Goal: Task Accomplishment & Management: Manage account settings

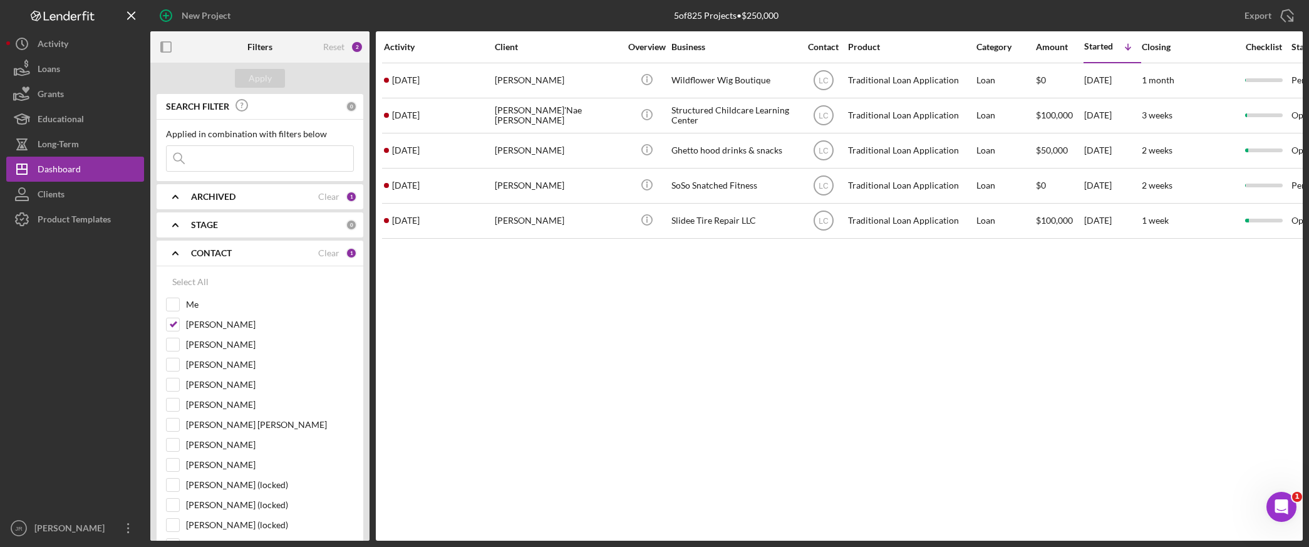
click at [556, 360] on div "Activity Client Overview Business Contact Product Category Amount Started Icon/…" at bounding box center [839, 285] width 927 height 509
click at [170, 325] on input "[PERSON_NAME]" at bounding box center [173, 324] width 13 height 13
checkbox input "false"
click at [178, 301] on input "Me" at bounding box center [173, 304] width 13 height 13
click at [268, 76] on div "Apply" at bounding box center [260, 78] width 23 height 19
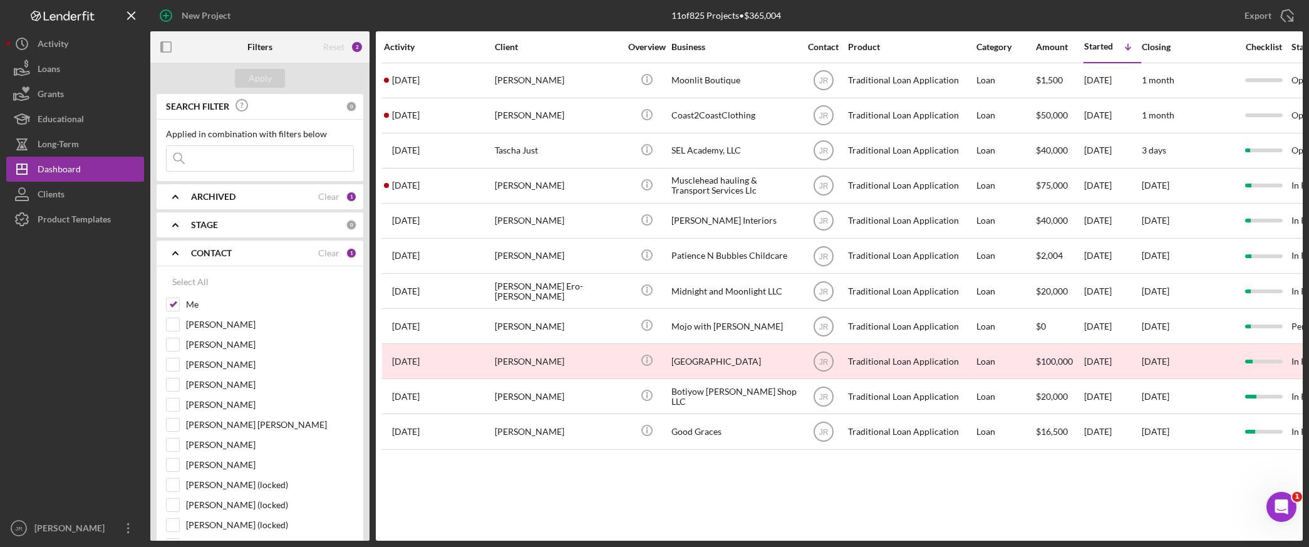
click at [682, 491] on div "Activity Client Overview Business Contact Product Category Amount Started Icon/…" at bounding box center [839, 285] width 927 height 509
click at [176, 301] on input "Me" at bounding box center [173, 304] width 13 height 13
click at [247, 74] on button "Apply" at bounding box center [260, 78] width 50 height 19
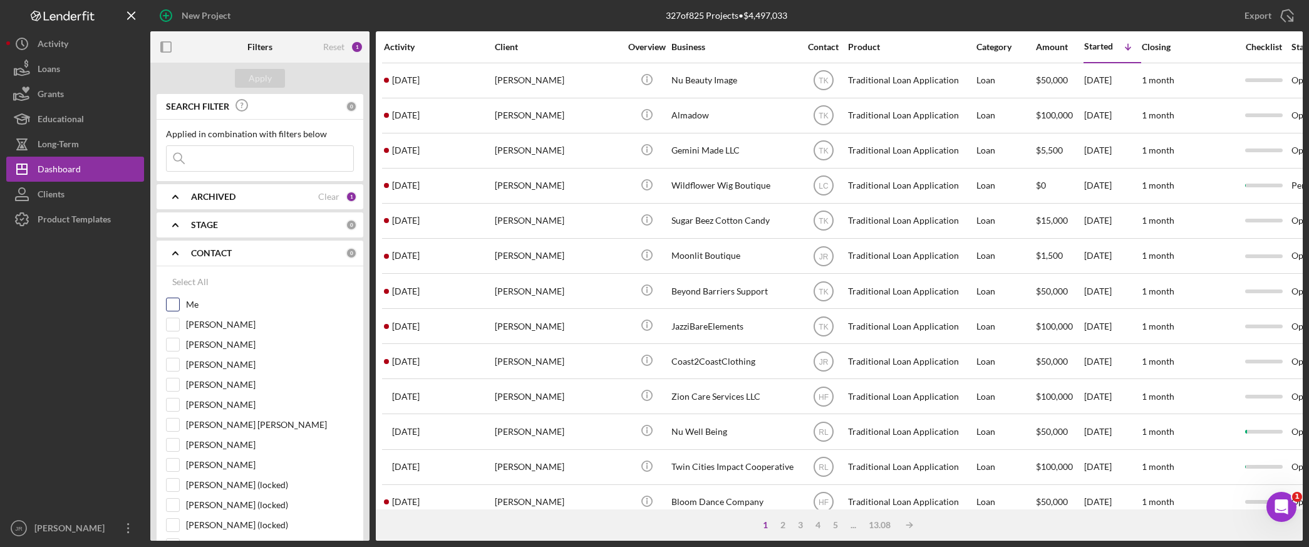
click at [174, 308] on input "Me" at bounding box center [173, 304] width 13 height 13
checkbox input "true"
click at [178, 335] on div "[PERSON_NAME]" at bounding box center [260, 328] width 188 height 20
click at [177, 330] on input "[PERSON_NAME]" at bounding box center [173, 324] width 13 height 13
checkbox input "true"
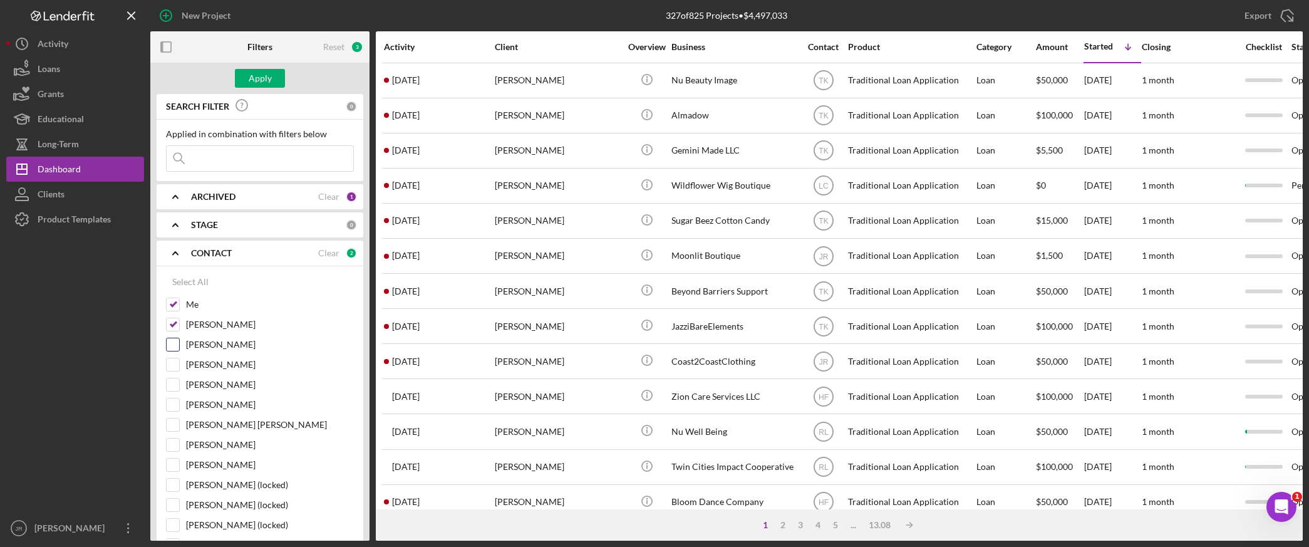
click at [171, 355] on div "[PERSON_NAME]" at bounding box center [260, 348] width 188 height 20
click at [172, 366] on input "[PERSON_NAME]" at bounding box center [173, 364] width 13 height 13
checkbox input "true"
click at [168, 387] on input "[PERSON_NAME]" at bounding box center [173, 384] width 13 height 13
checkbox input "true"
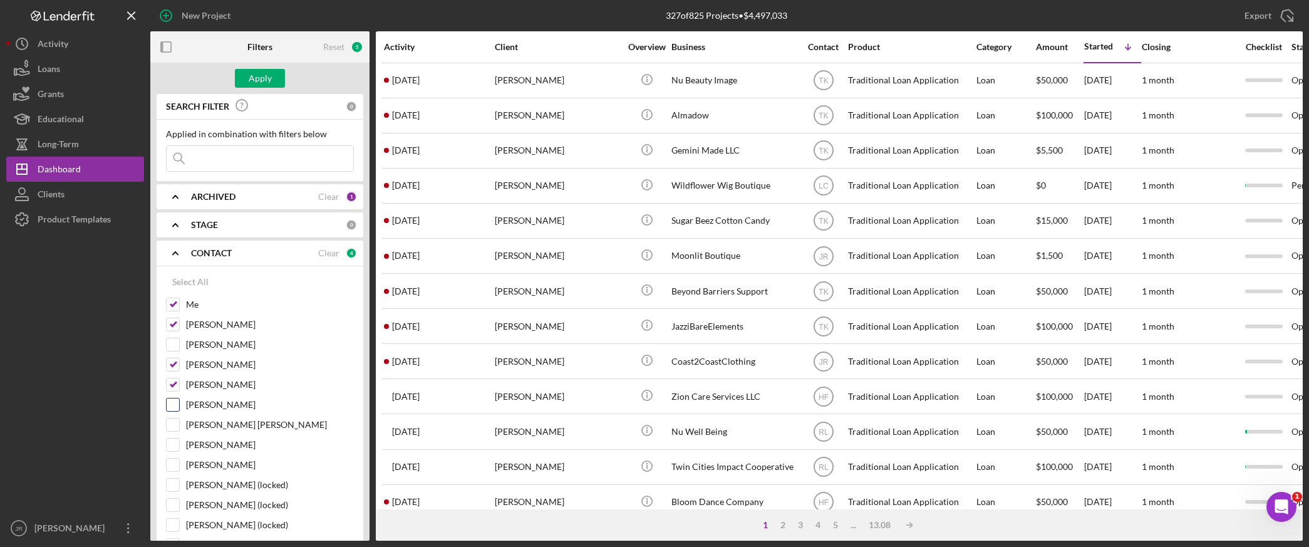
click at [173, 403] on input "[PERSON_NAME]" at bounding box center [173, 404] width 13 height 13
checkbox input "true"
click at [173, 430] on input "[PERSON_NAME] [PERSON_NAME]" at bounding box center [173, 424] width 13 height 13
checkbox input "true"
click at [264, 82] on div "Apply" at bounding box center [260, 78] width 23 height 19
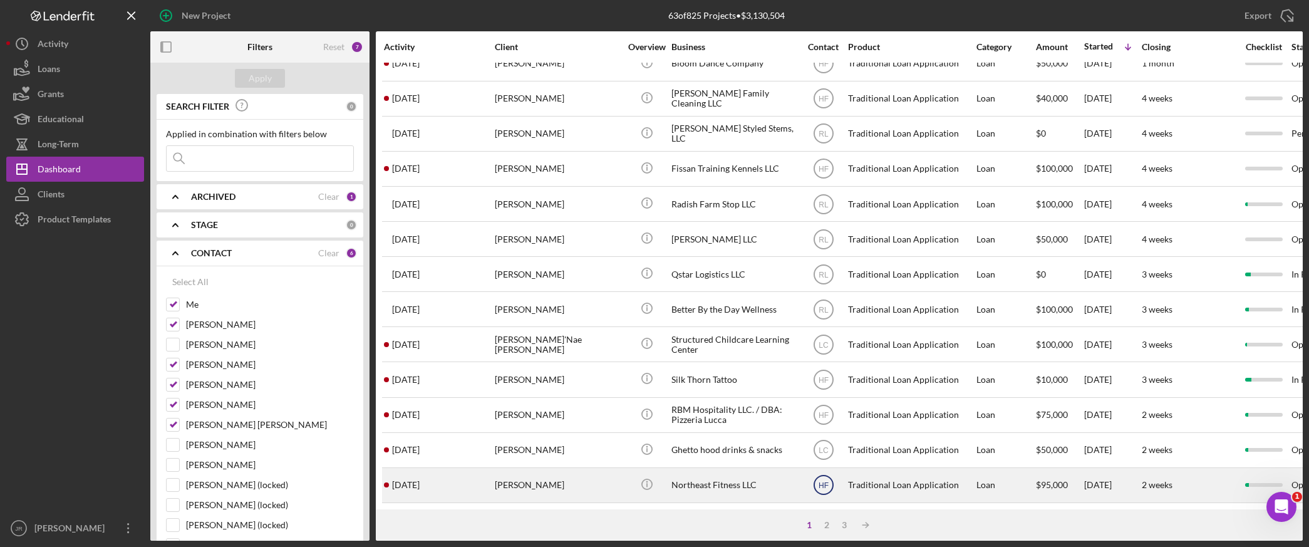
scroll to position [462, 0]
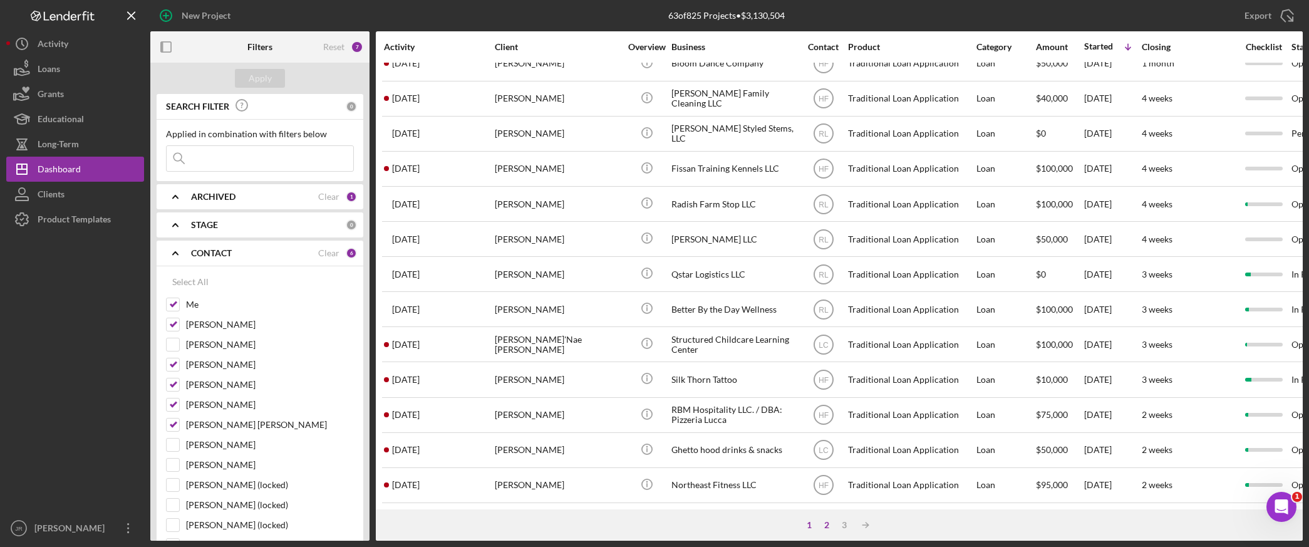
click at [826, 525] on div "2" at bounding box center [827, 525] width 18 height 10
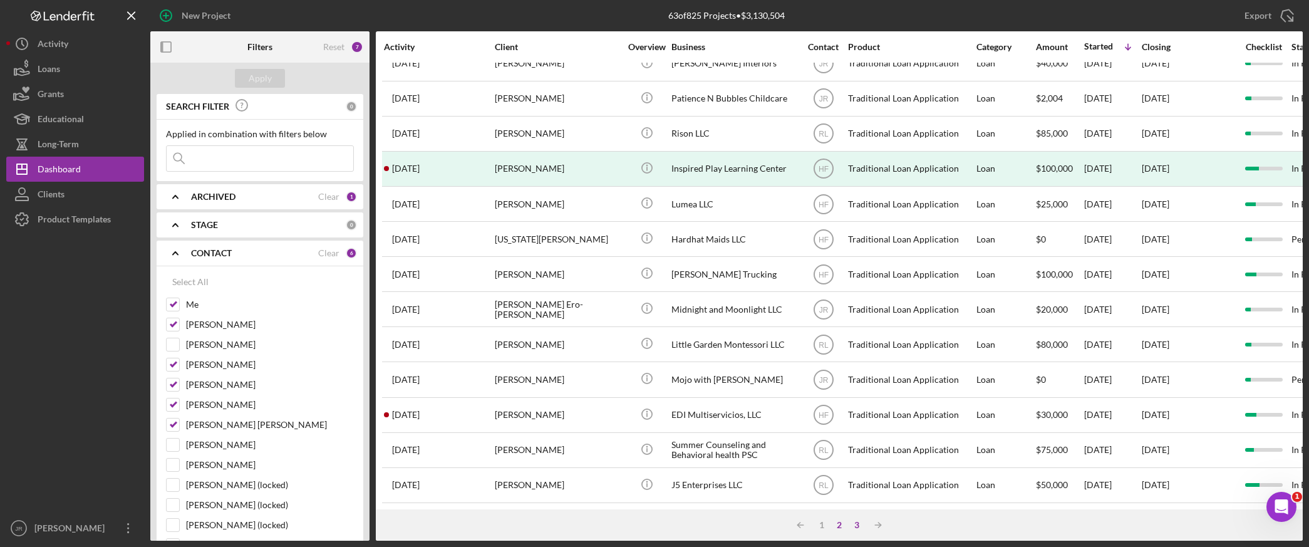
click at [860, 521] on div "3" at bounding box center [857, 525] width 18 height 10
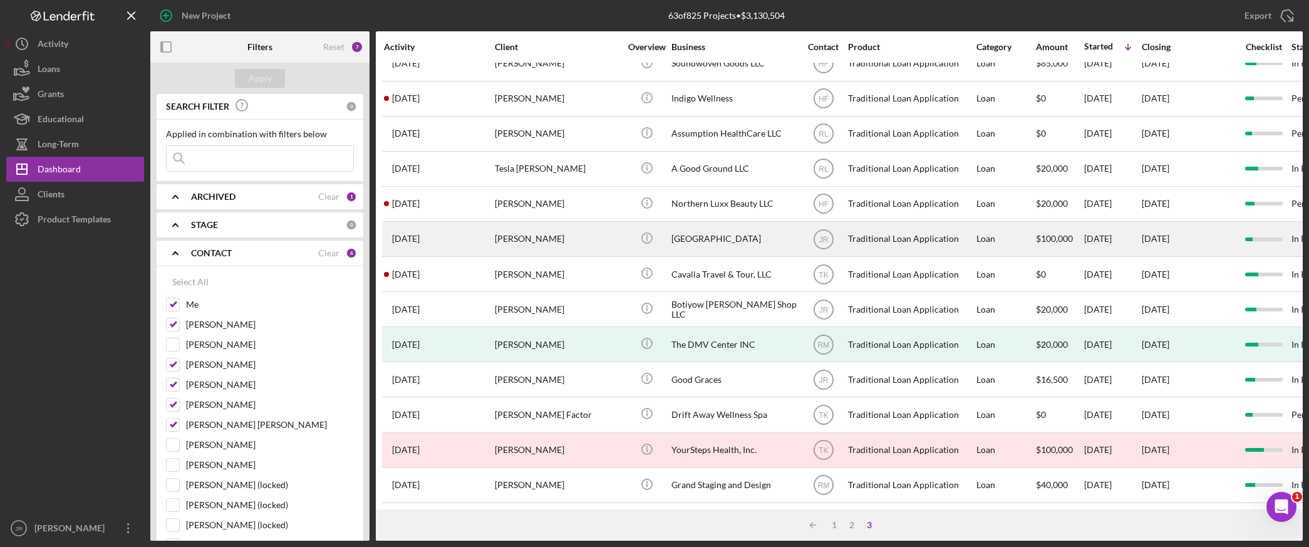
scroll to position [34, 0]
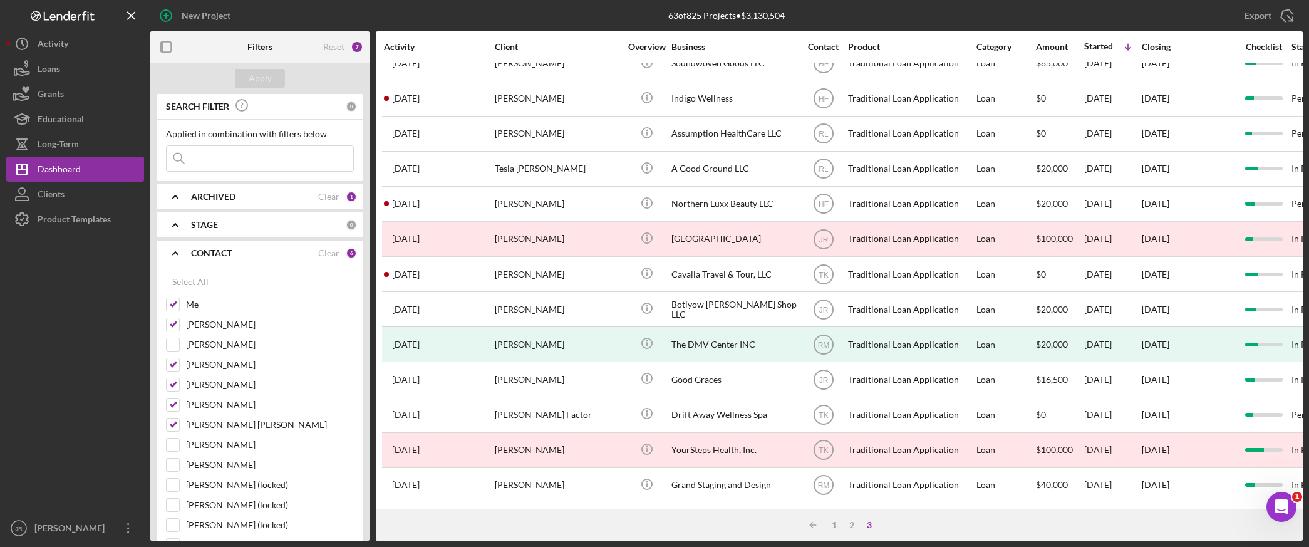
click at [179, 231] on icon "Icon/Expander" at bounding box center [175, 224] width 31 height 31
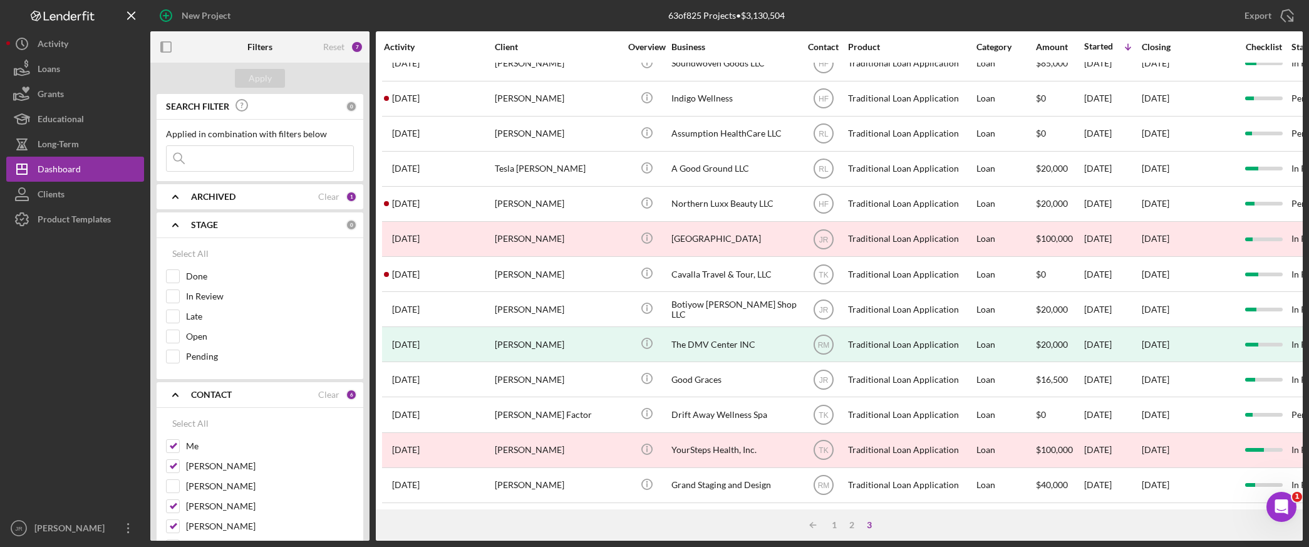
click at [179, 231] on icon "Icon/Expander" at bounding box center [175, 224] width 31 height 31
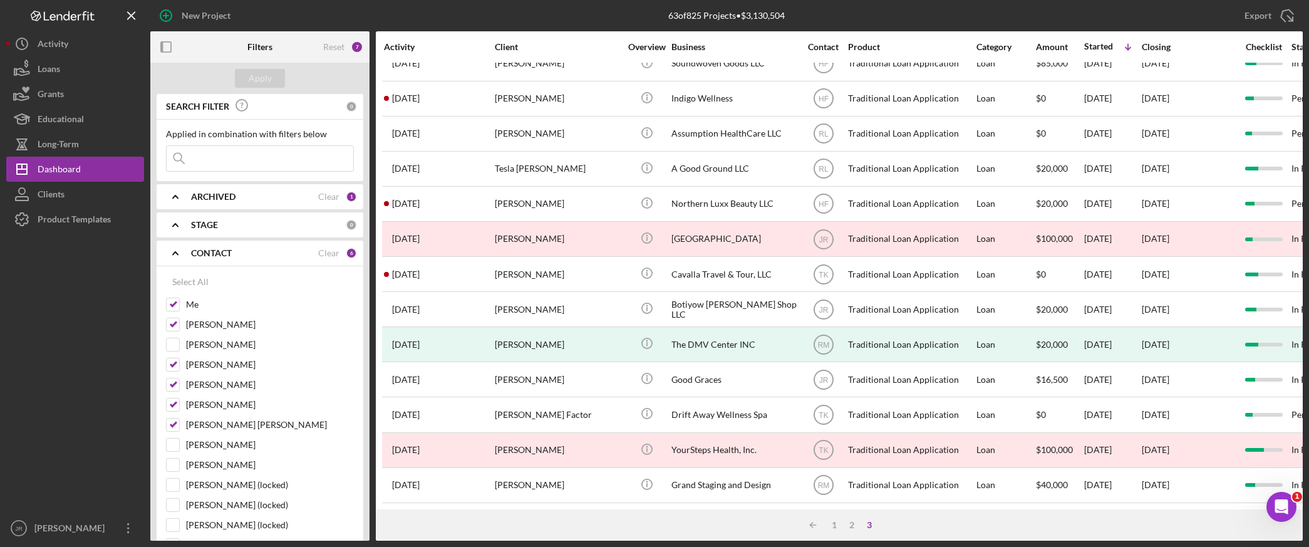
click at [176, 199] on icon "Icon/Expander" at bounding box center [175, 196] width 31 height 31
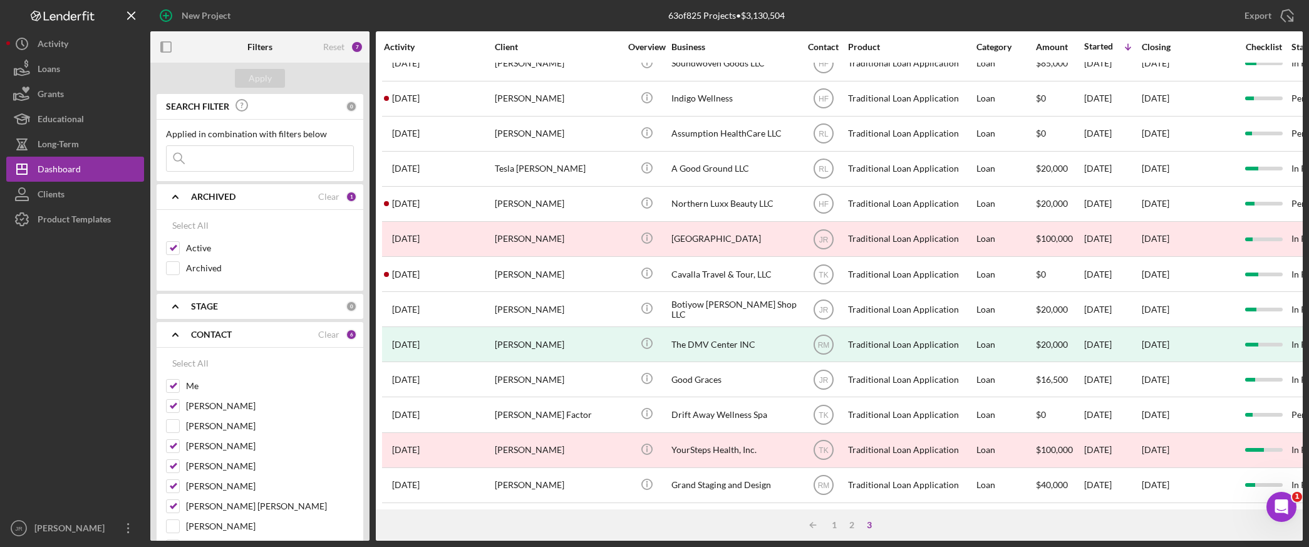
click at [176, 199] on icon "Icon/Expander" at bounding box center [175, 196] width 31 height 31
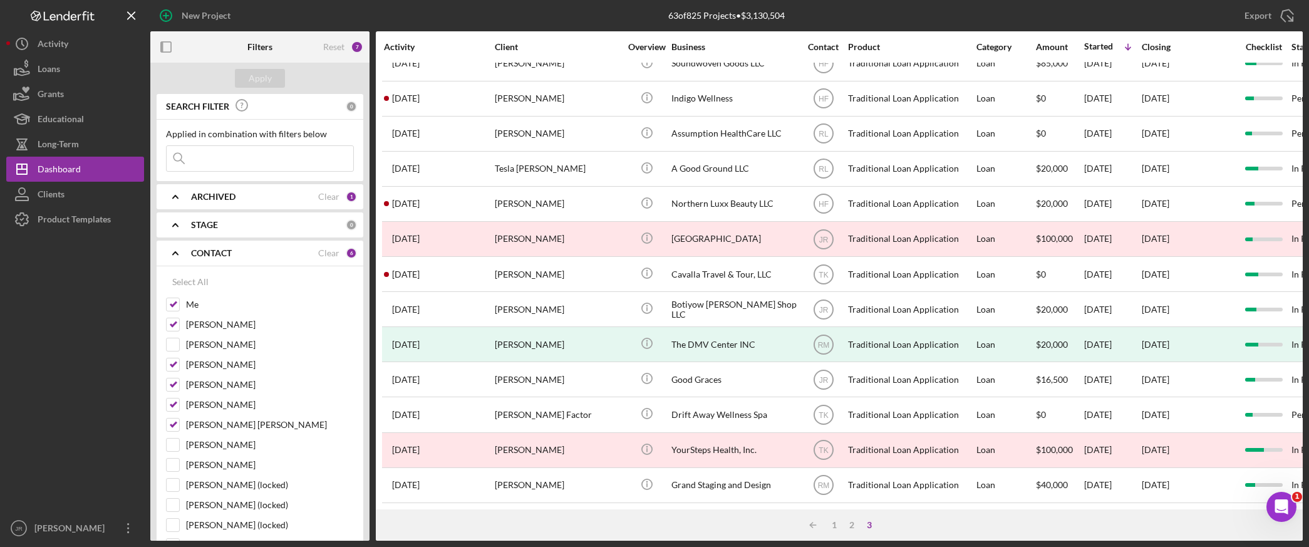
click at [174, 227] on icon "Icon/Expander" at bounding box center [175, 224] width 31 height 31
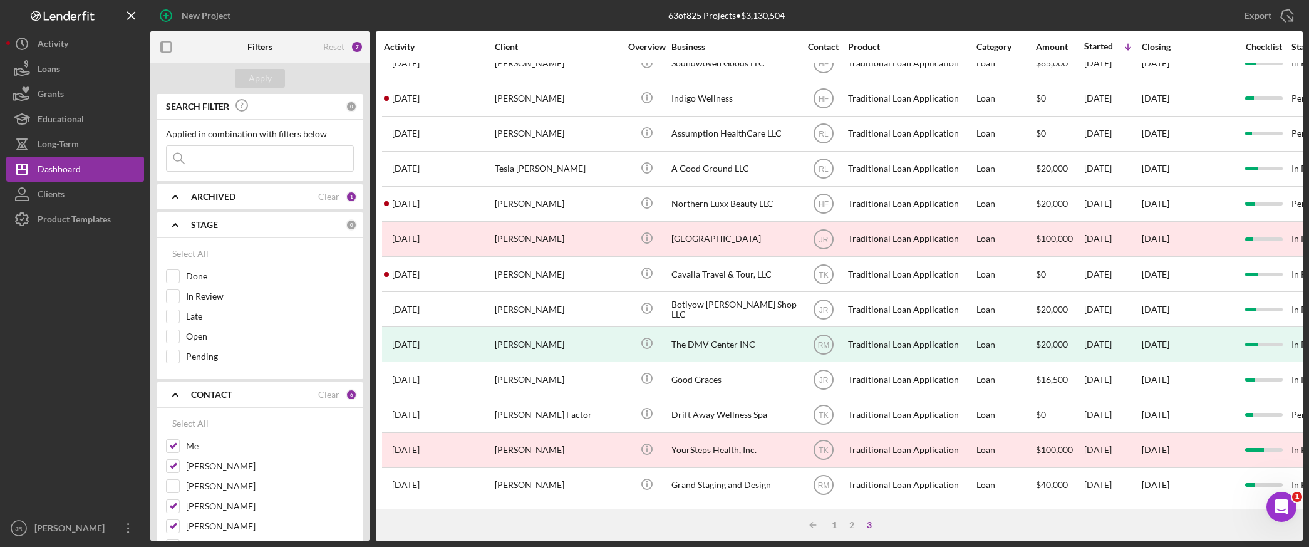
click at [174, 227] on icon "Icon/Expander" at bounding box center [175, 224] width 31 height 31
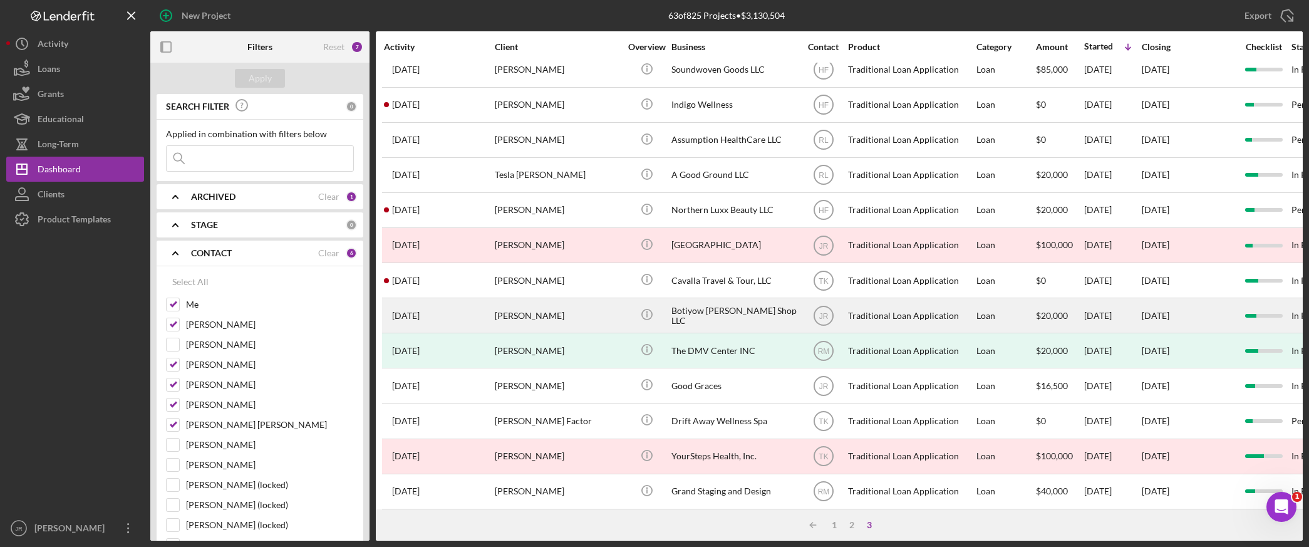
scroll to position [0, 0]
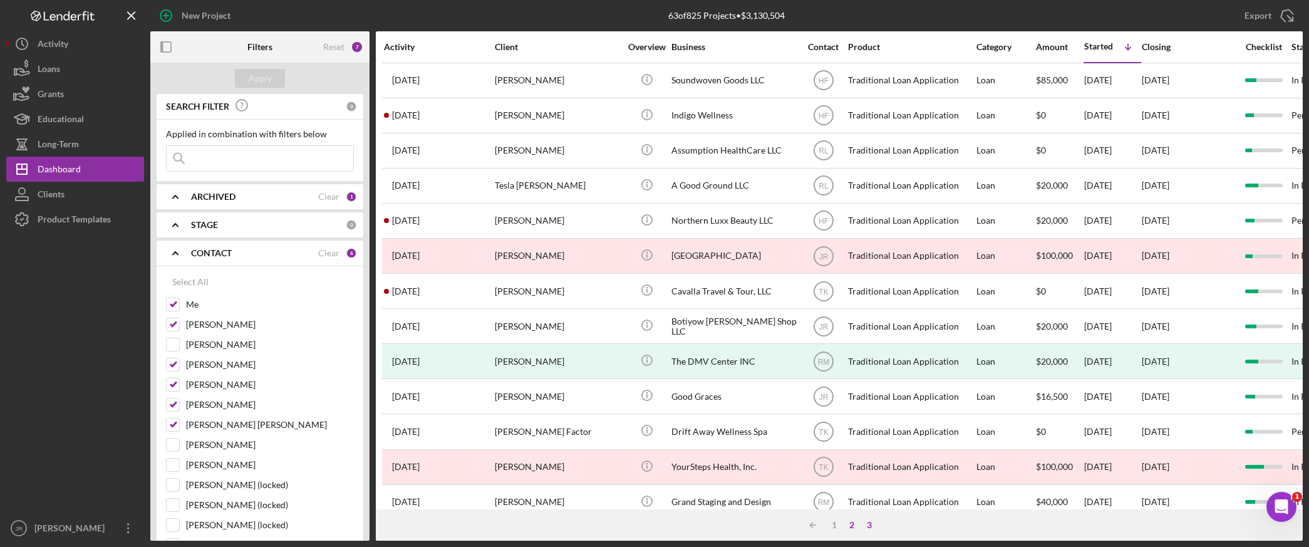
click at [850, 525] on div "2" at bounding box center [852, 525] width 18 height 10
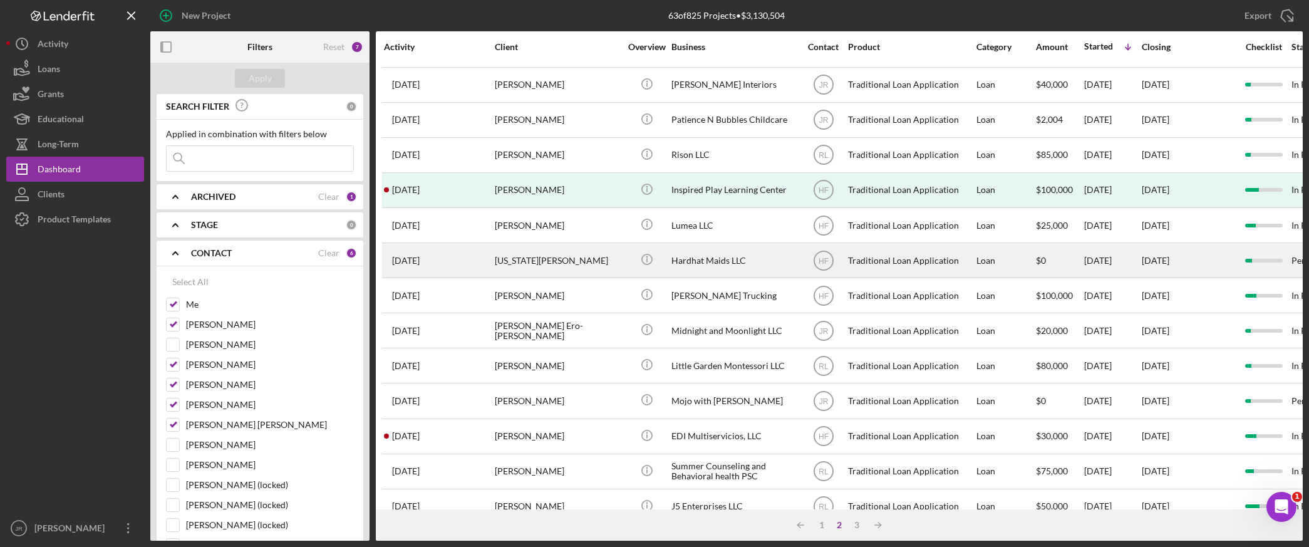
scroll to position [462, 0]
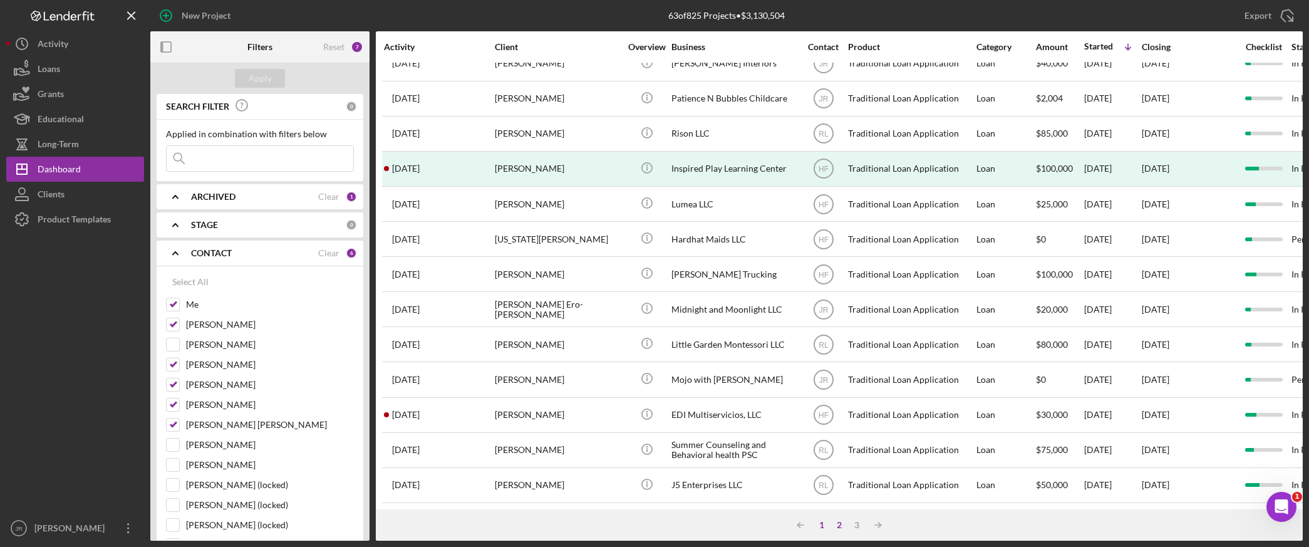
click at [818, 526] on div "1" at bounding box center [822, 525] width 18 height 10
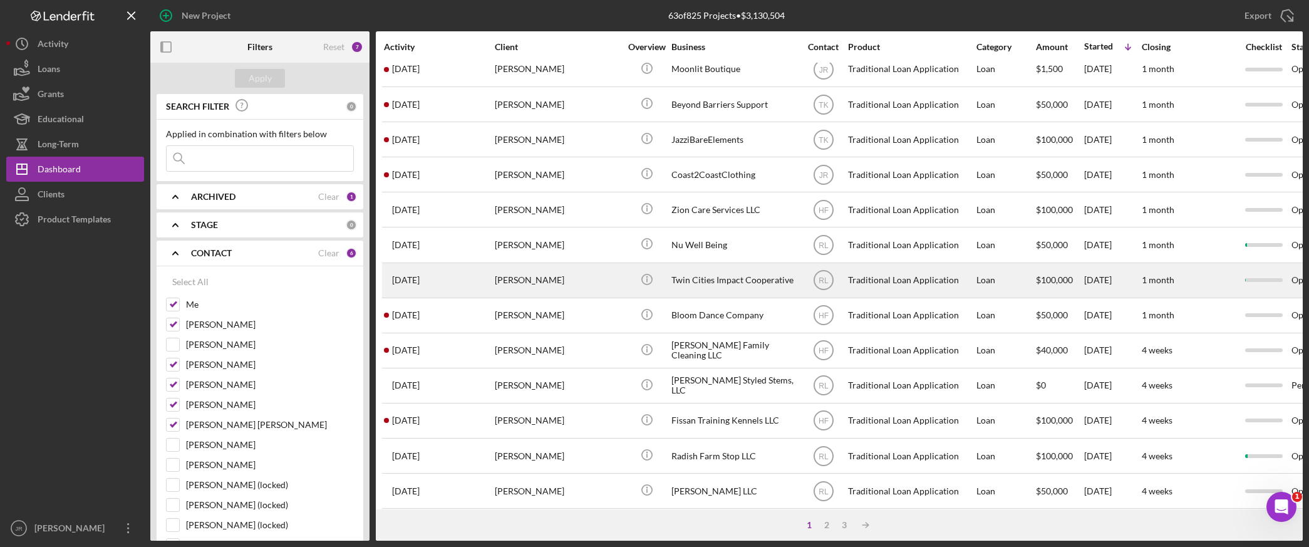
scroll to position [278, 0]
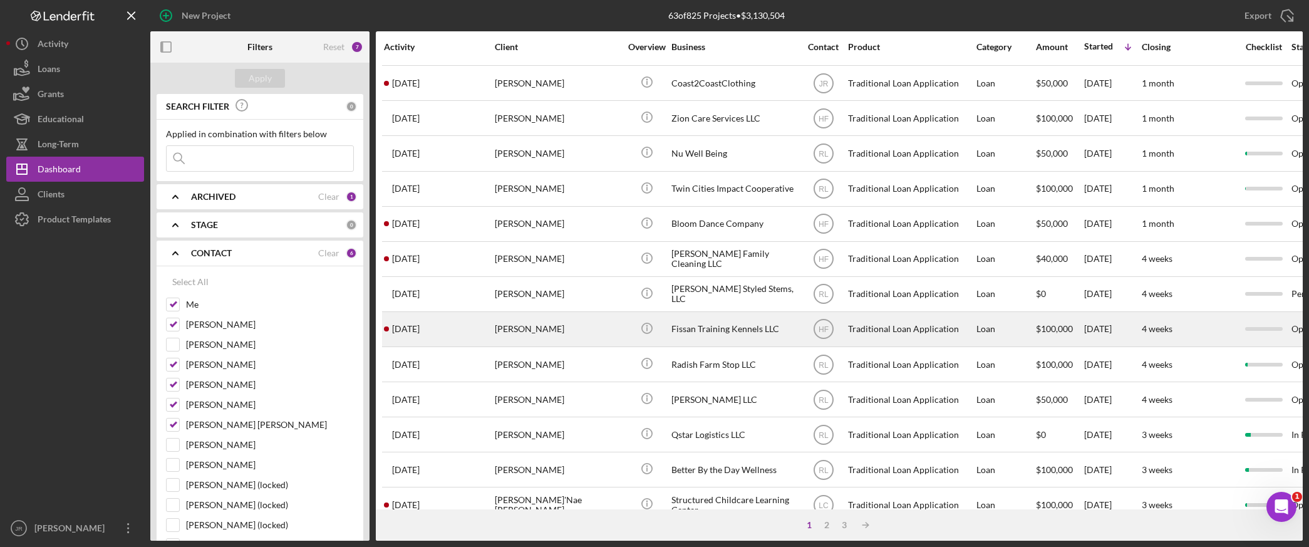
click at [702, 343] on div "Fissan Training Kennels LLC" at bounding box center [734, 329] width 125 height 33
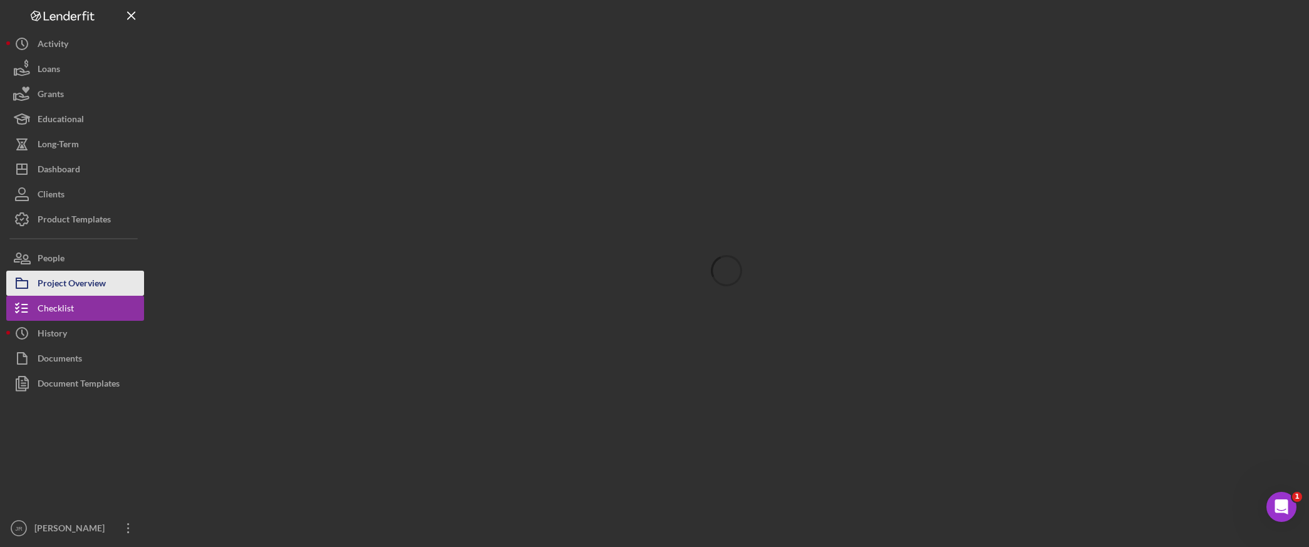
click at [78, 281] on div "Project Overview" at bounding box center [72, 285] width 68 height 28
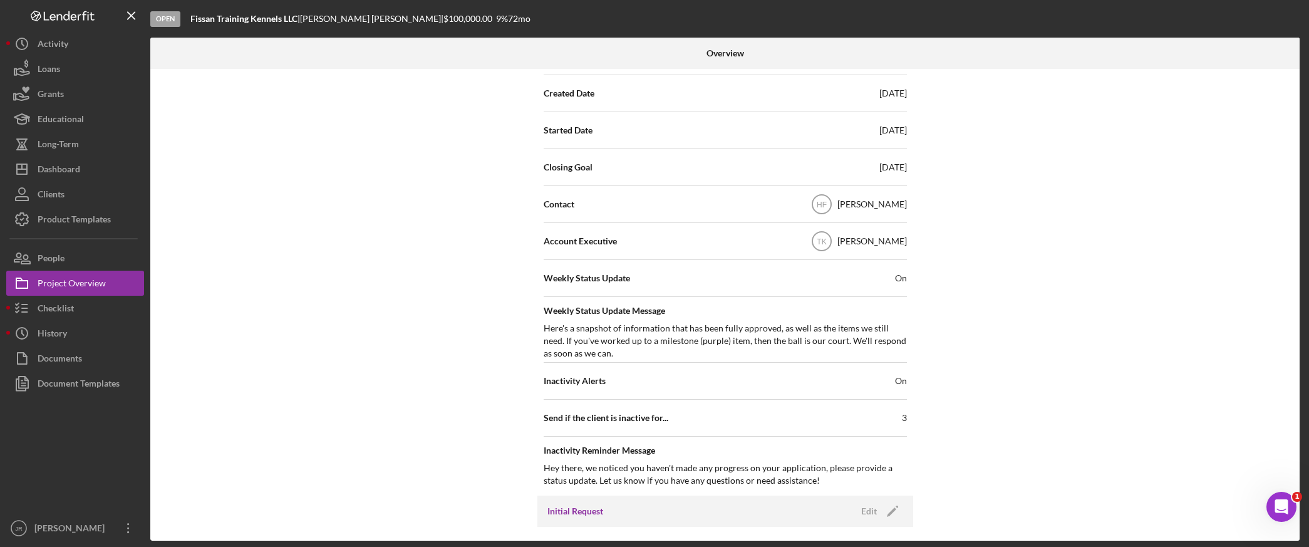
scroll to position [209, 0]
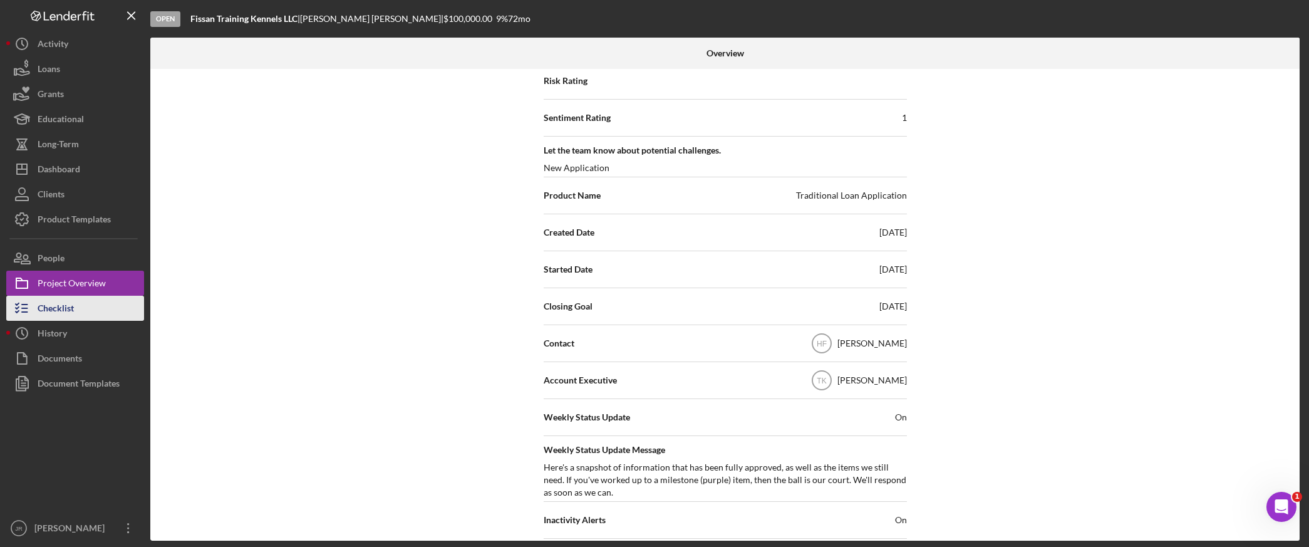
click at [73, 312] on div "Checklist" at bounding box center [56, 310] width 36 height 28
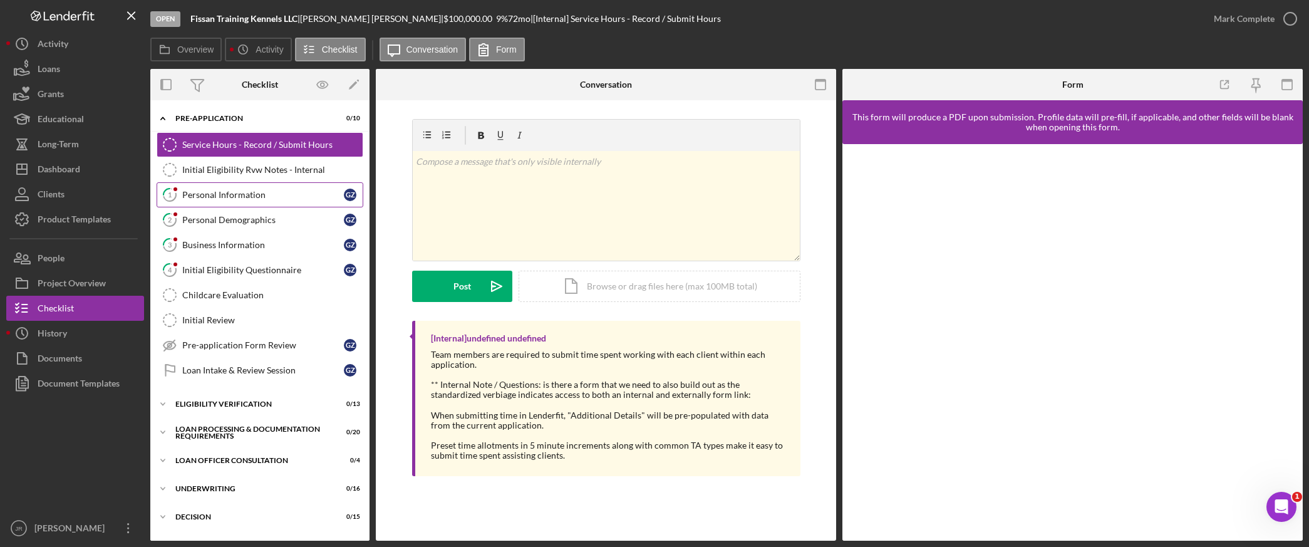
click at [311, 194] on div "Personal Information" at bounding box center [263, 195] width 162 height 10
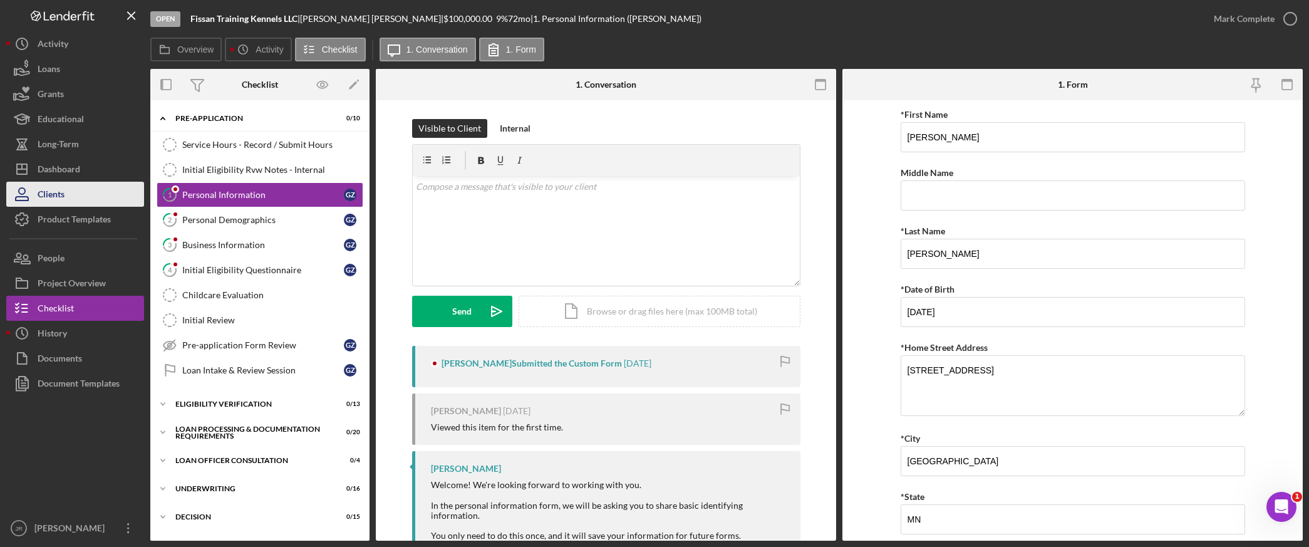
click at [98, 184] on button "Clients" at bounding box center [75, 194] width 138 height 25
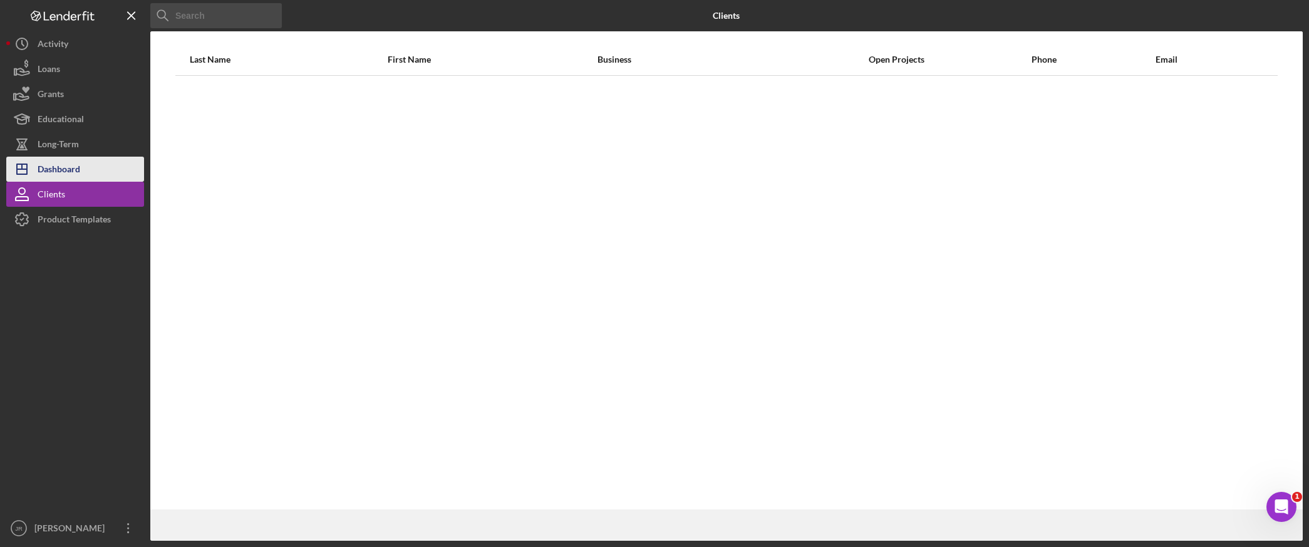
click at [96, 165] on button "Icon/Dashboard Dashboard" at bounding box center [75, 169] width 138 height 25
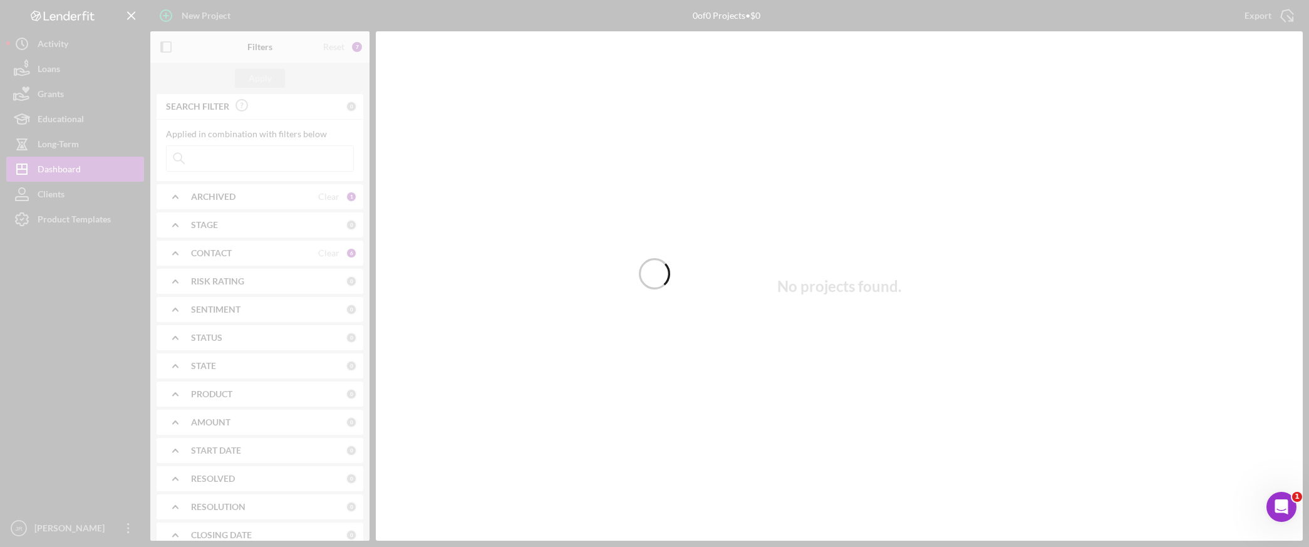
click at [66, 393] on div at bounding box center [654, 273] width 1309 height 547
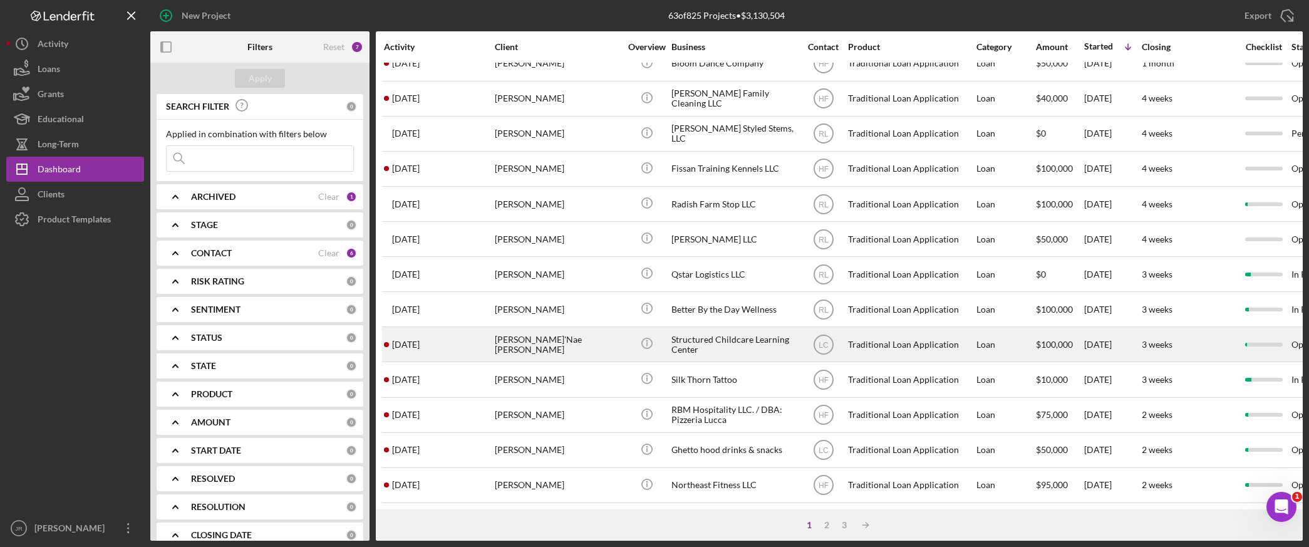
scroll to position [462, 0]
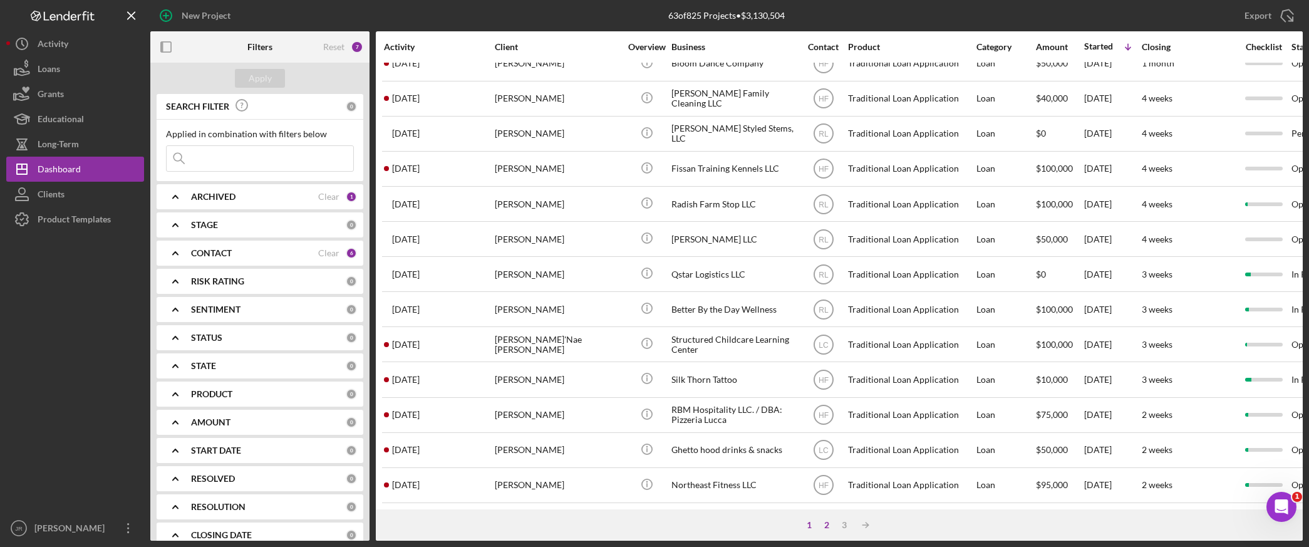
click at [828, 523] on div "2" at bounding box center [827, 525] width 18 height 10
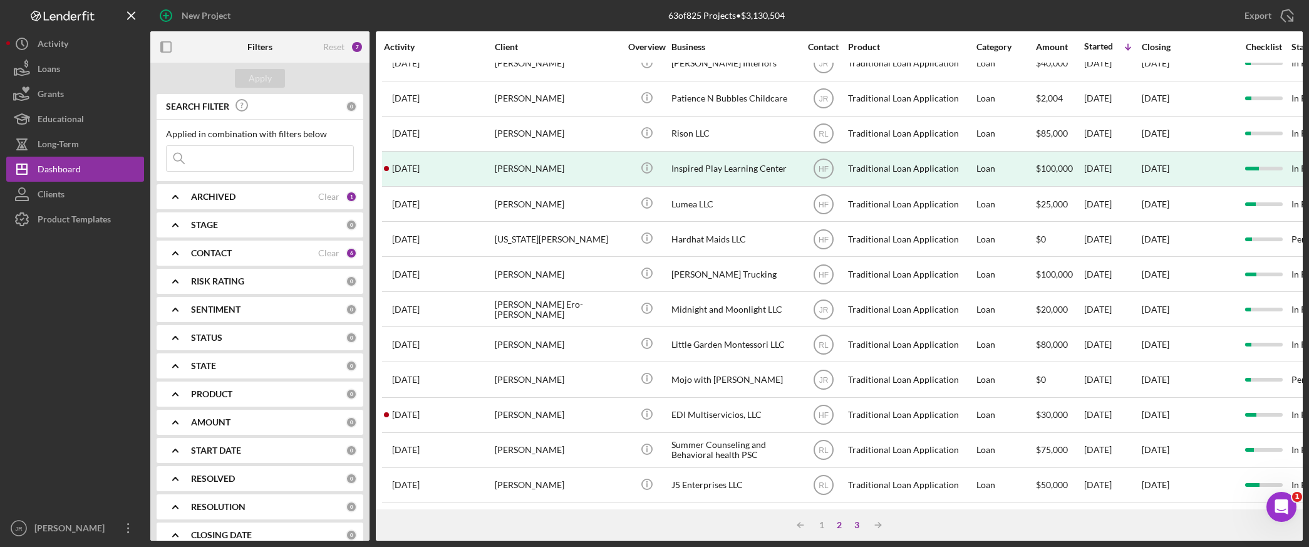
click at [859, 525] on div "3" at bounding box center [857, 525] width 18 height 10
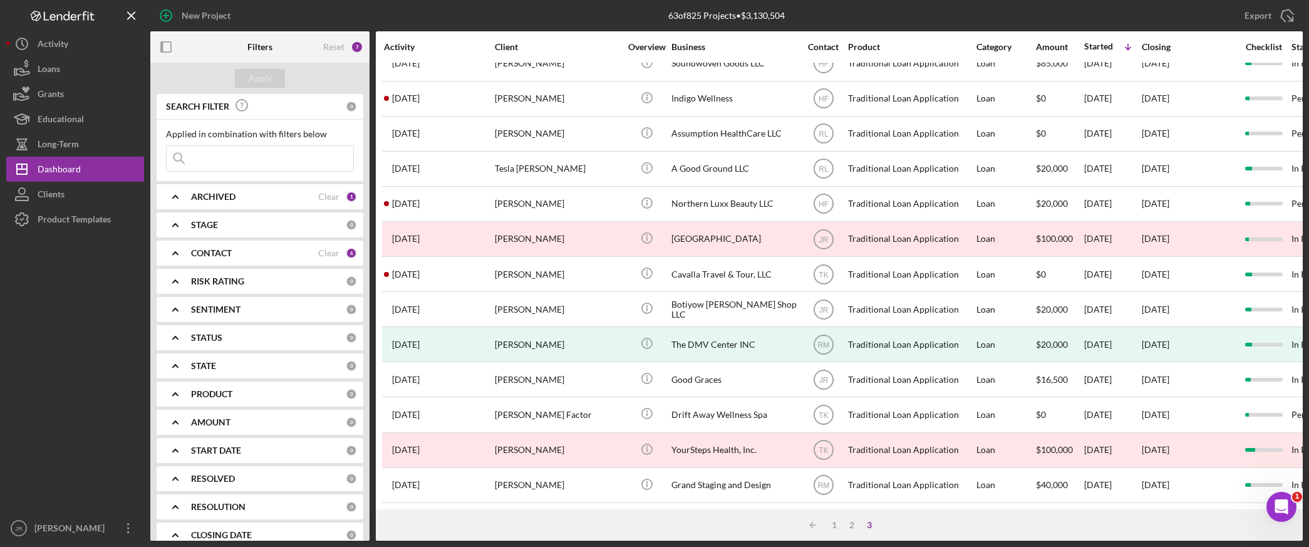
scroll to position [34, 0]
click at [837, 520] on div "1" at bounding box center [835, 525] width 18 height 10
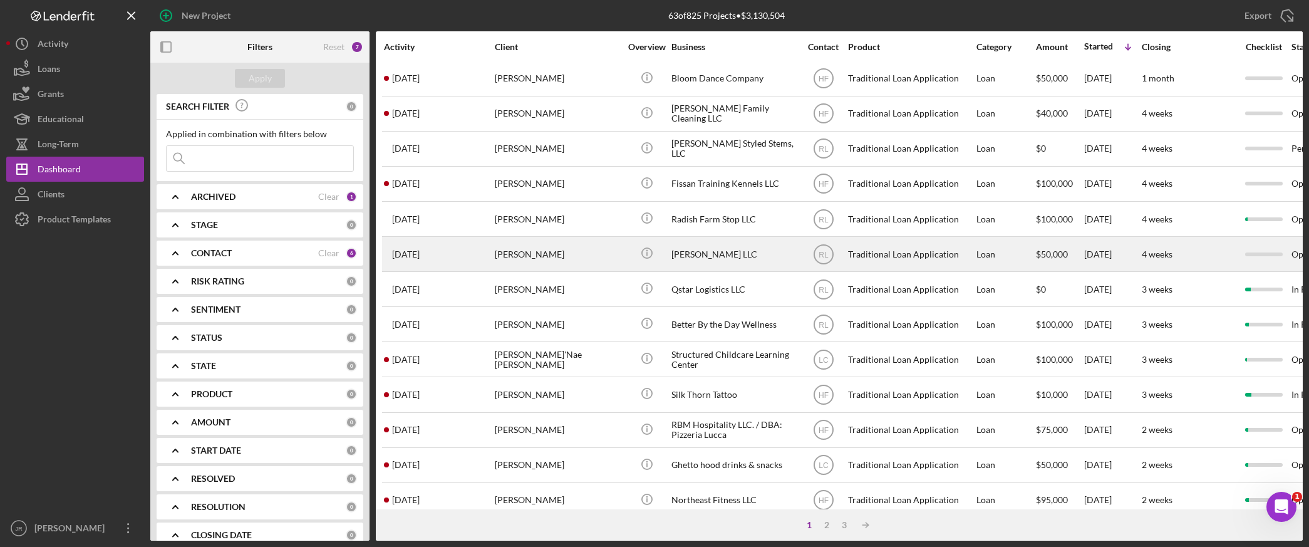
scroll to position [392, 0]
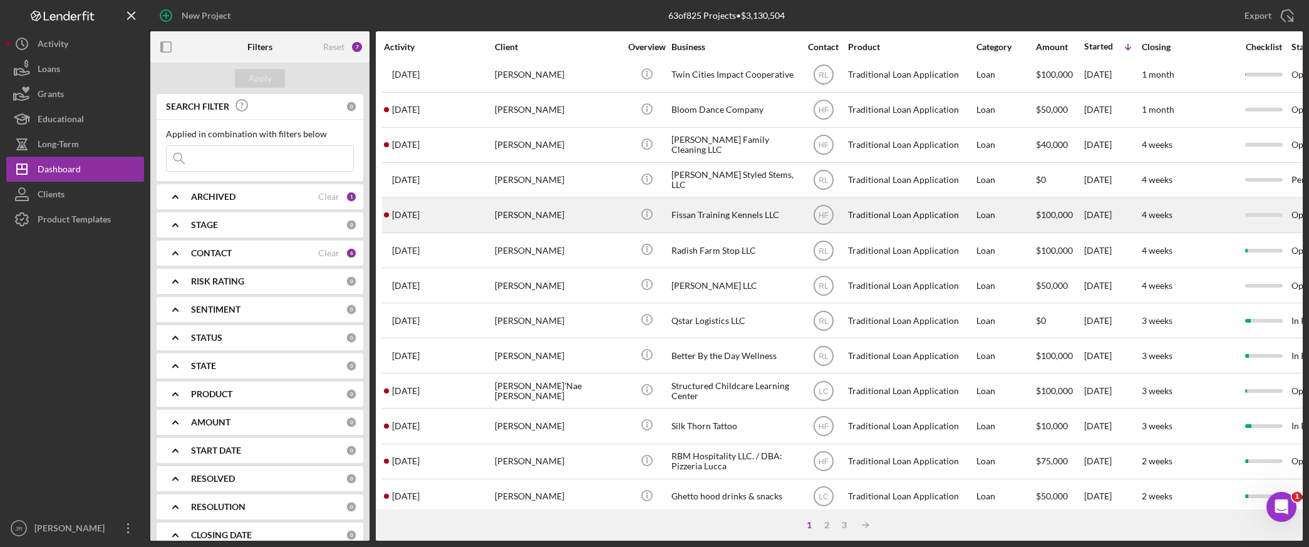
click at [713, 215] on div "Fissan Training Kennels LLC" at bounding box center [734, 215] width 125 height 33
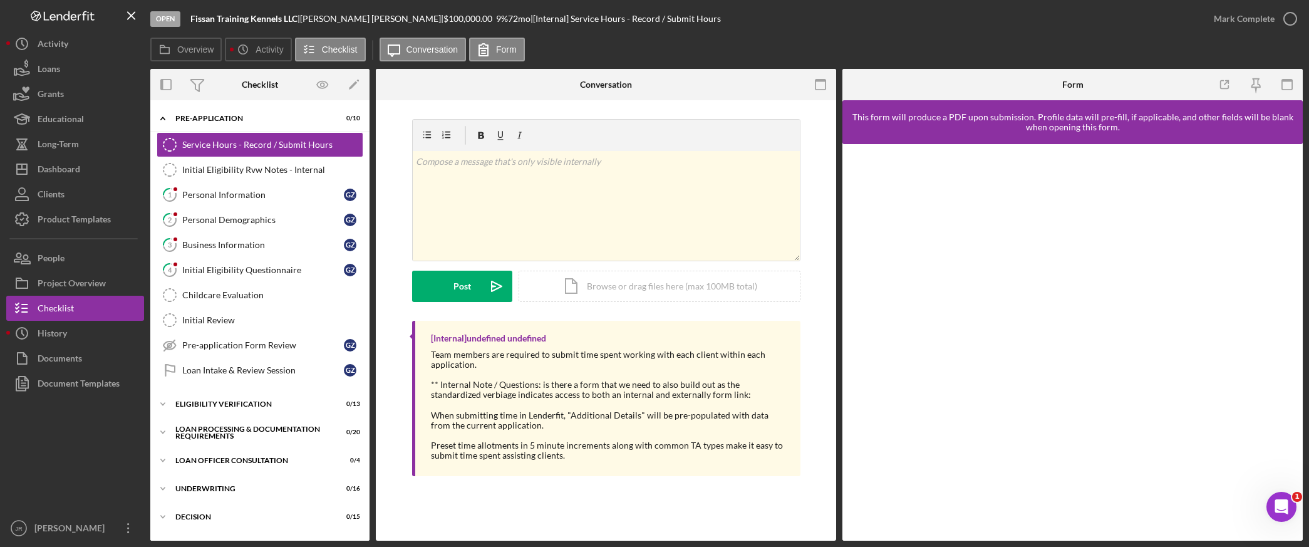
click at [120, 484] on div at bounding box center [75, 456] width 138 height 120
click at [86, 286] on div "Project Overview" at bounding box center [72, 285] width 68 height 28
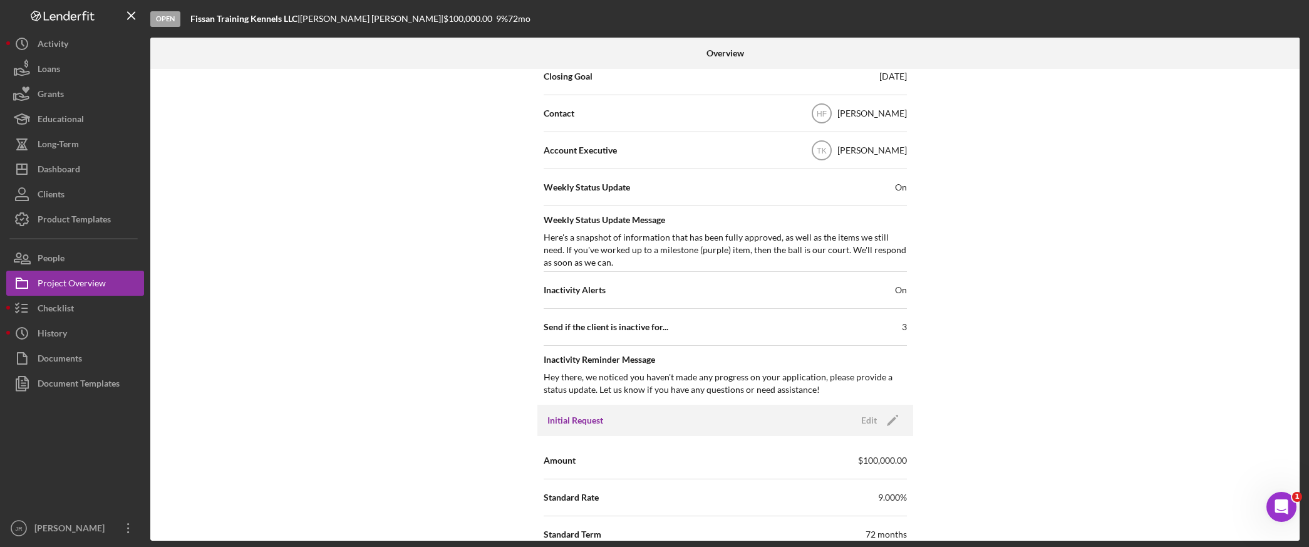
scroll to position [417, 0]
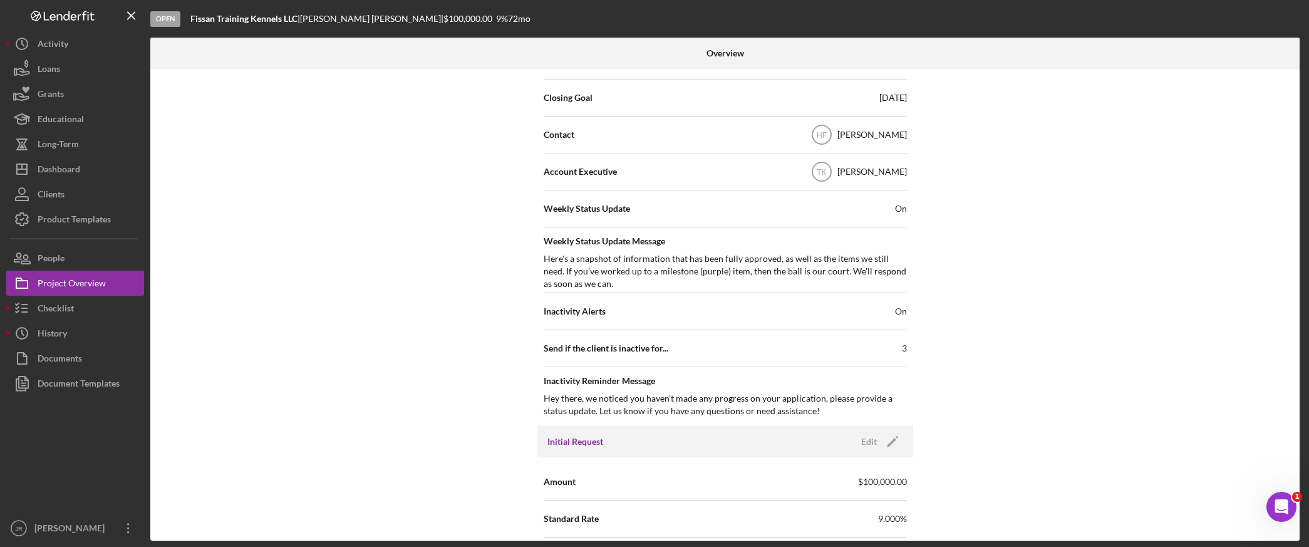
click at [897, 222] on div "Weekly Status Update On" at bounding box center [725, 208] width 363 height 31
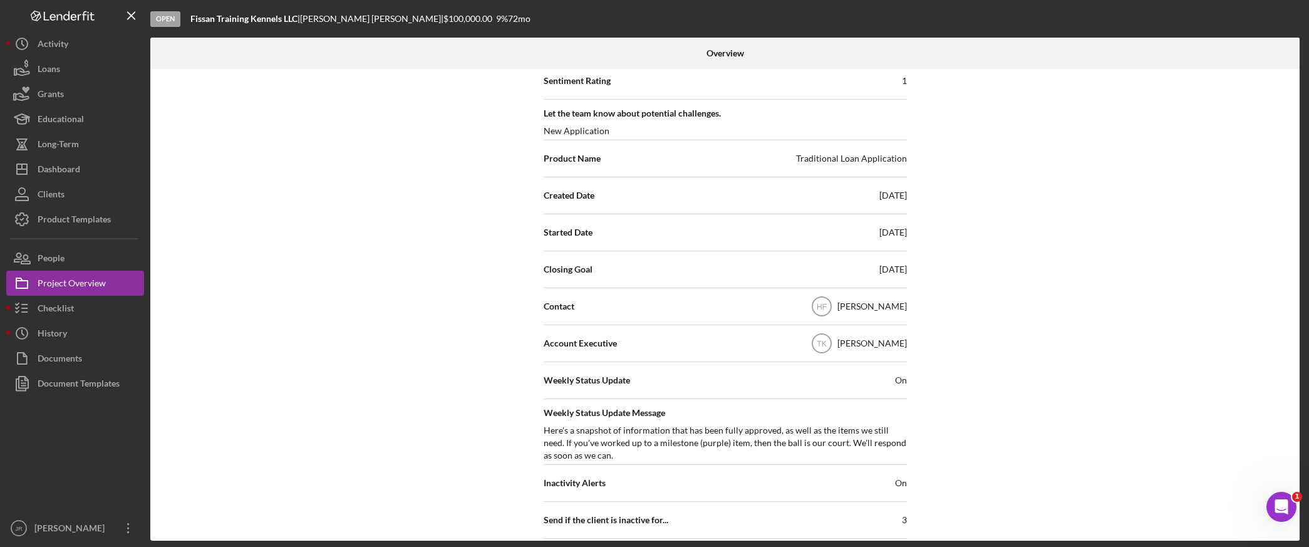
scroll to position [70, 0]
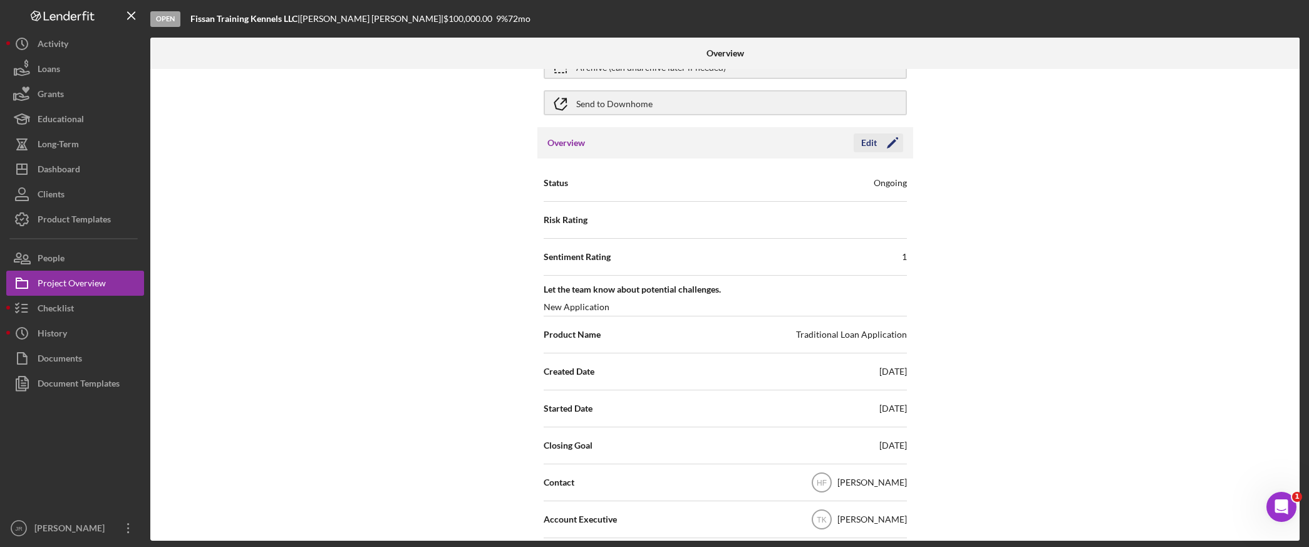
click at [878, 147] on icon "Icon/Edit" at bounding box center [892, 142] width 31 height 31
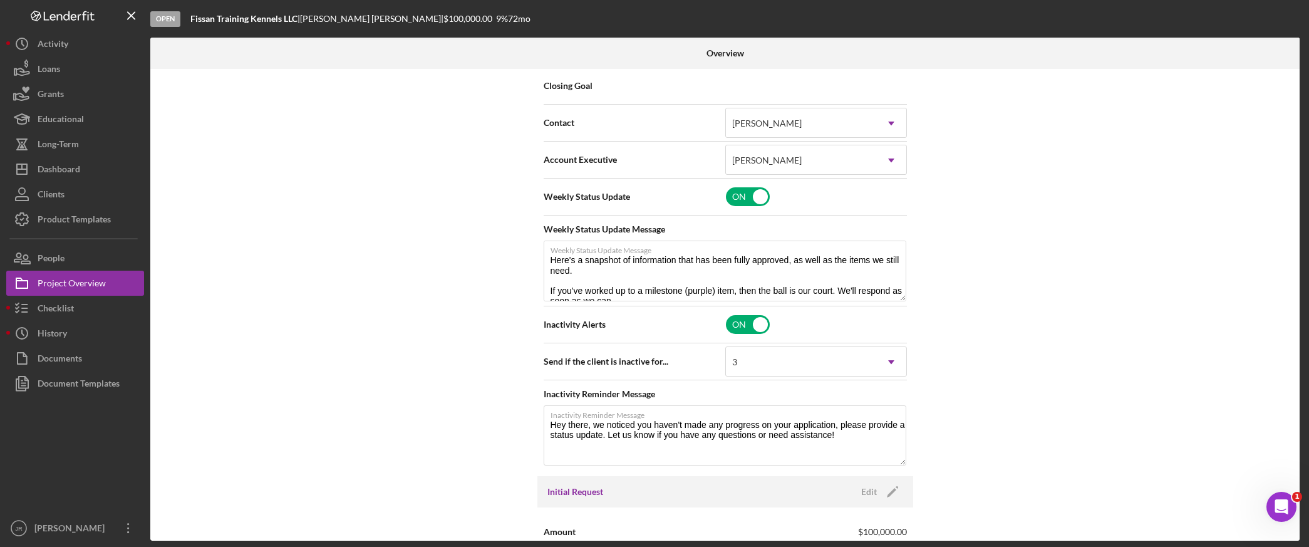
scroll to position [487, 0]
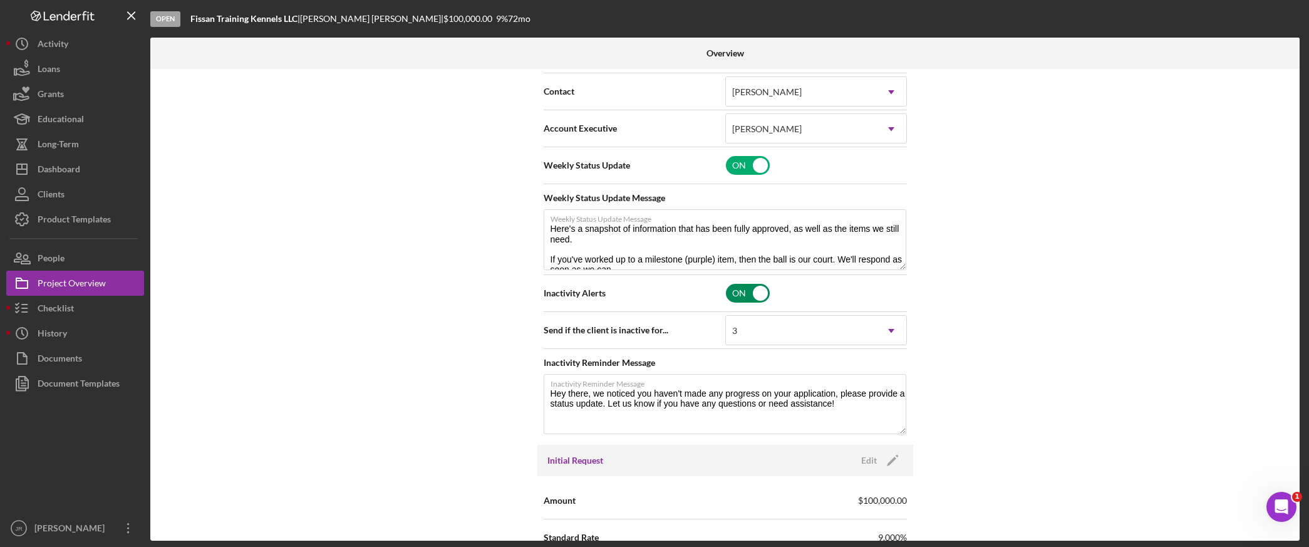
click at [748, 295] on input "checkbox" at bounding box center [748, 293] width 44 height 19
checkbox input "false"
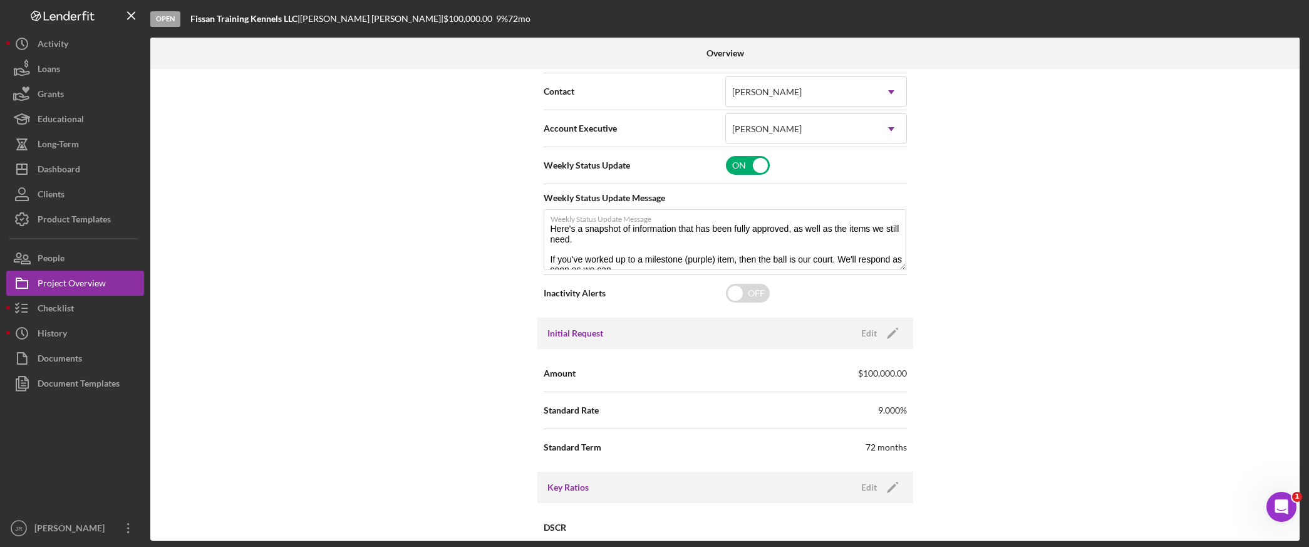
click at [1045, 260] on div "Internal Workflow Stage Open Icon/Dropdown Arrow Archive (can unarchive later i…" at bounding box center [725, 305] width 1150 height 472
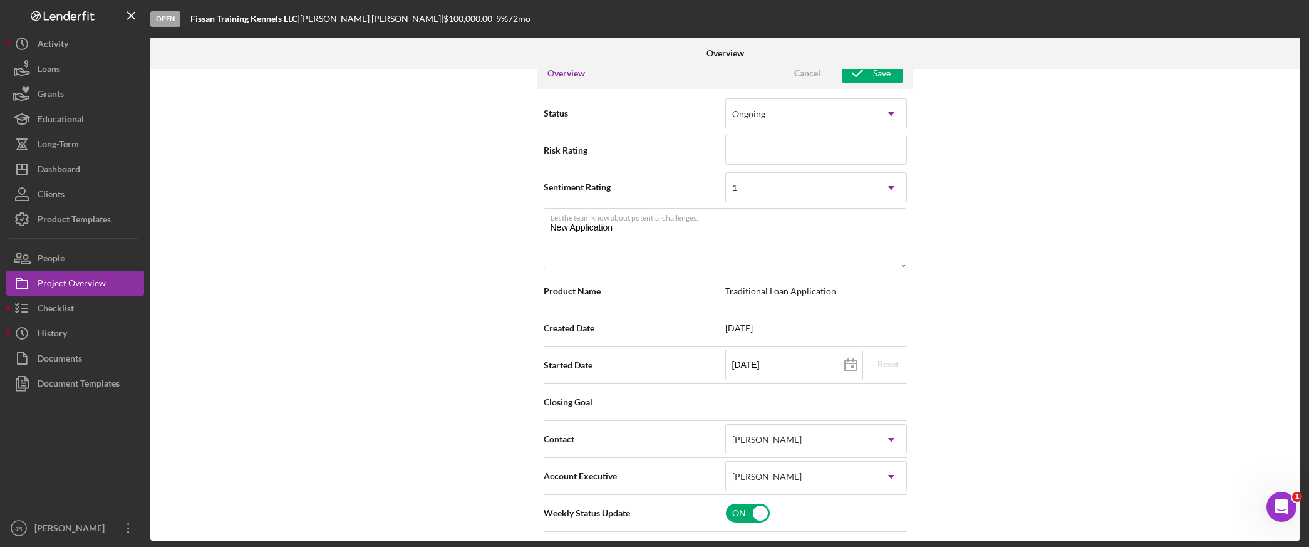
scroll to position [0, 0]
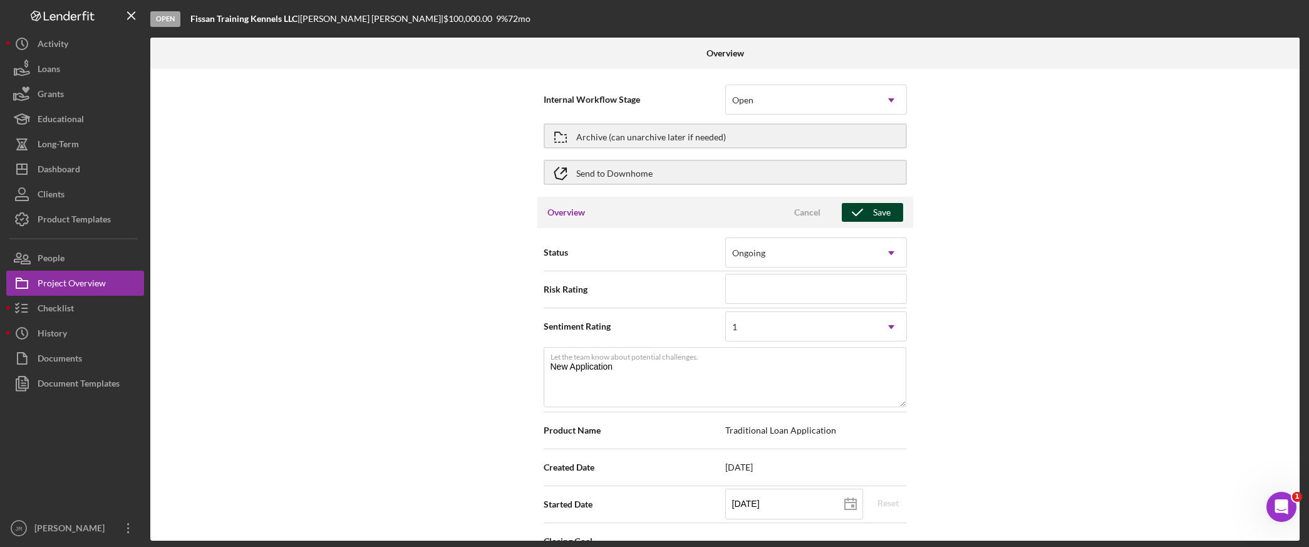
click at [863, 214] on icon "button" at bounding box center [857, 212] width 31 height 31
type textarea "Here's a snapshot of information that has been fully approved, as well as the i…"
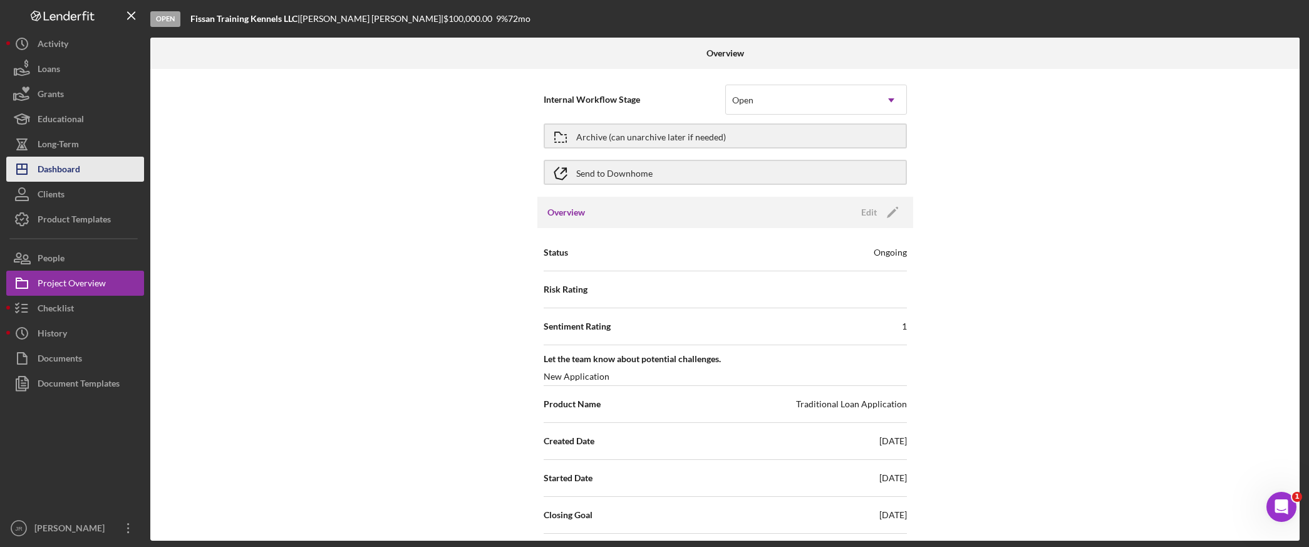
click at [75, 174] on div "Dashboard" at bounding box center [59, 171] width 43 height 28
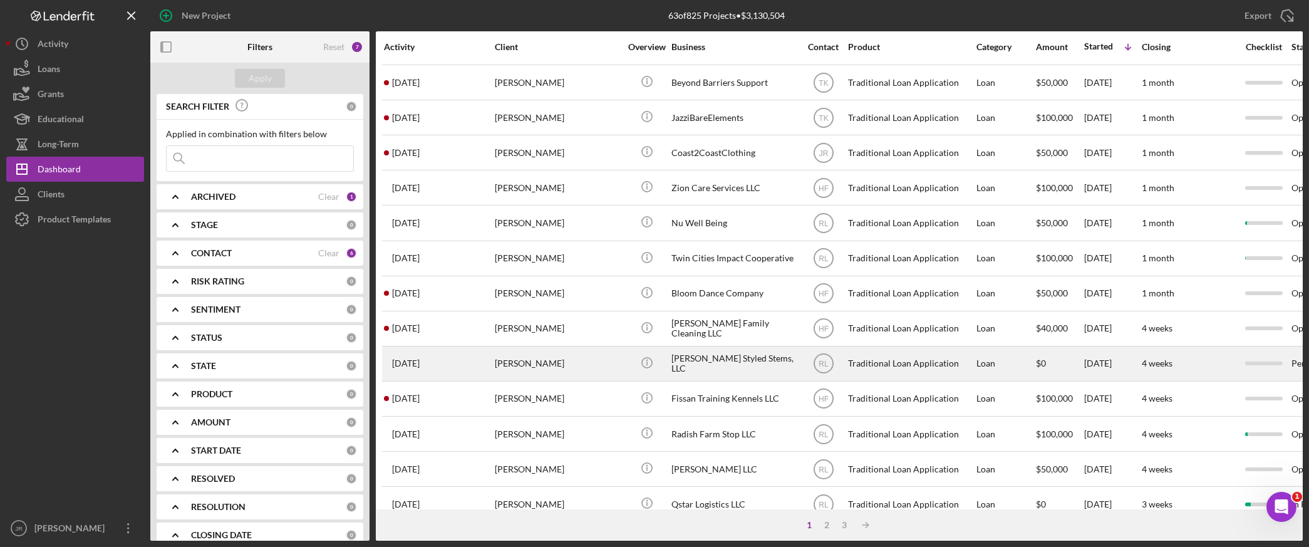
scroll to position [278, 0]
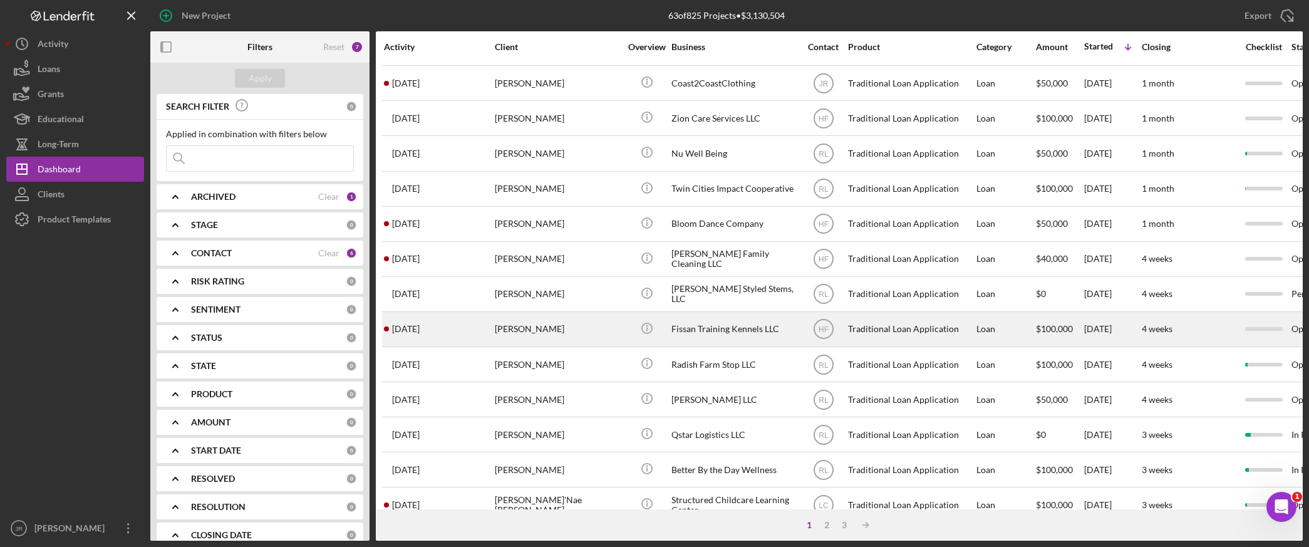
click at [700, 342] on div "Fissan Training Kennels LLC" at bounding box center [734, 329] width 125 height 33
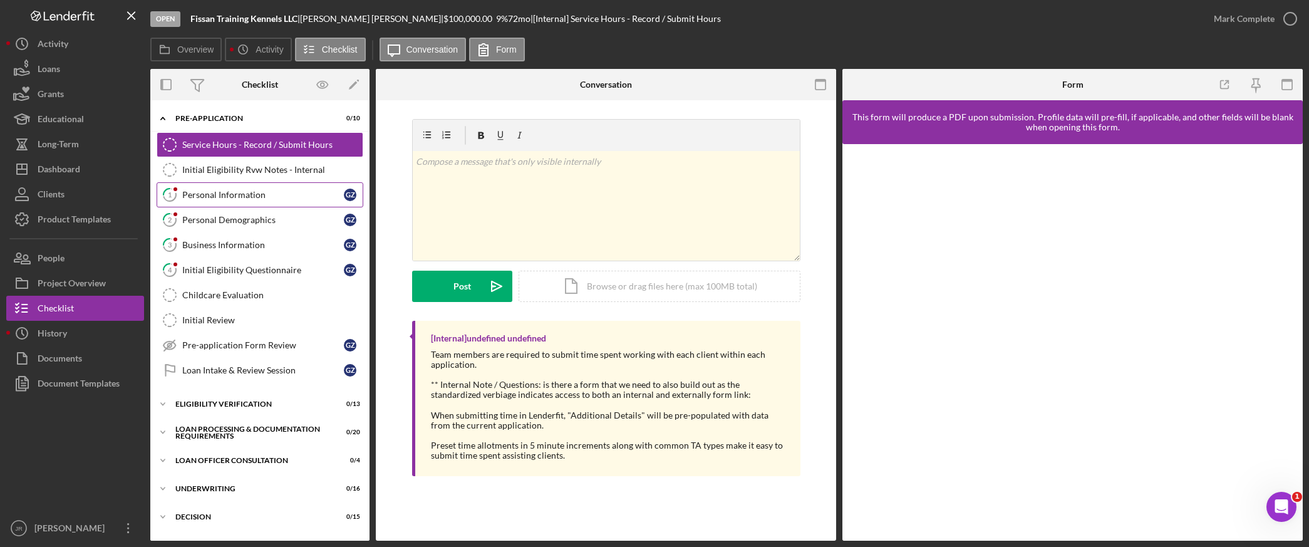
click at [254, 198] on div "Personal Information" at bounding box center [263, 195] width 162 height 10
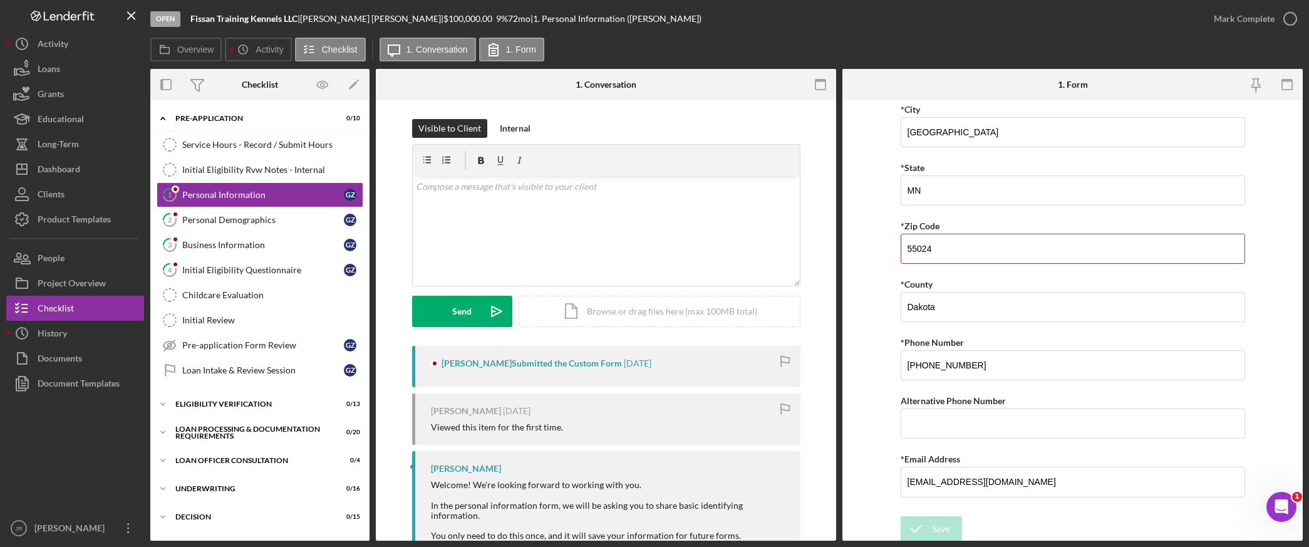
scroll to position [333, 0]
click at [278, 229] on link "2 Personal Demographics G Z" at bounding box center [260, 219] width 207 height 25
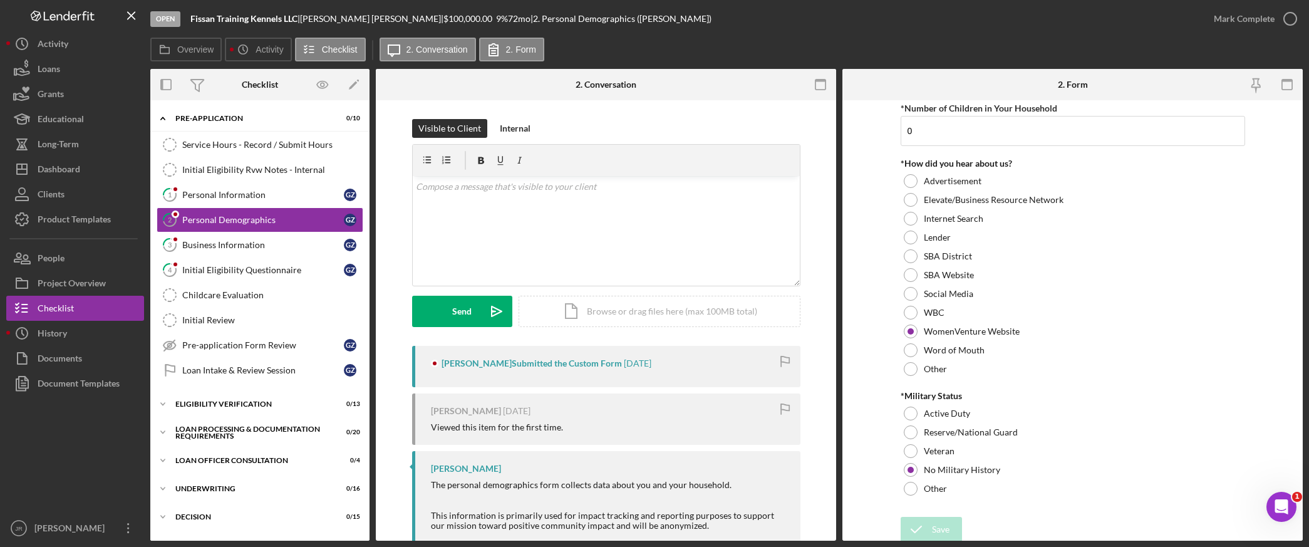
scroll to position [1205, 0]
